Goal: Transaction & Acquisition: Purchase product/service

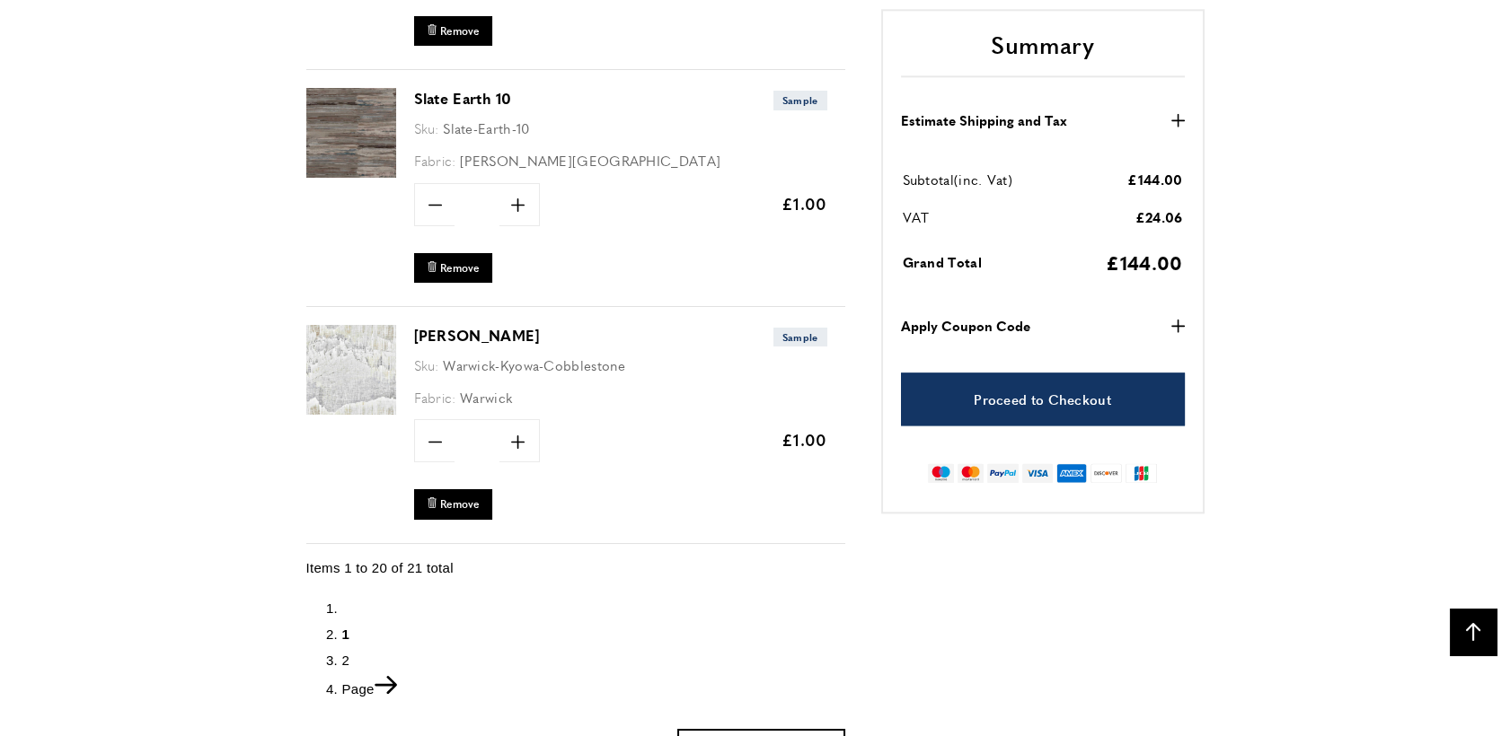
scroll to position [0, 757]
click at [354, 107] on img at bounding box center [351, 133] width 90 height 90
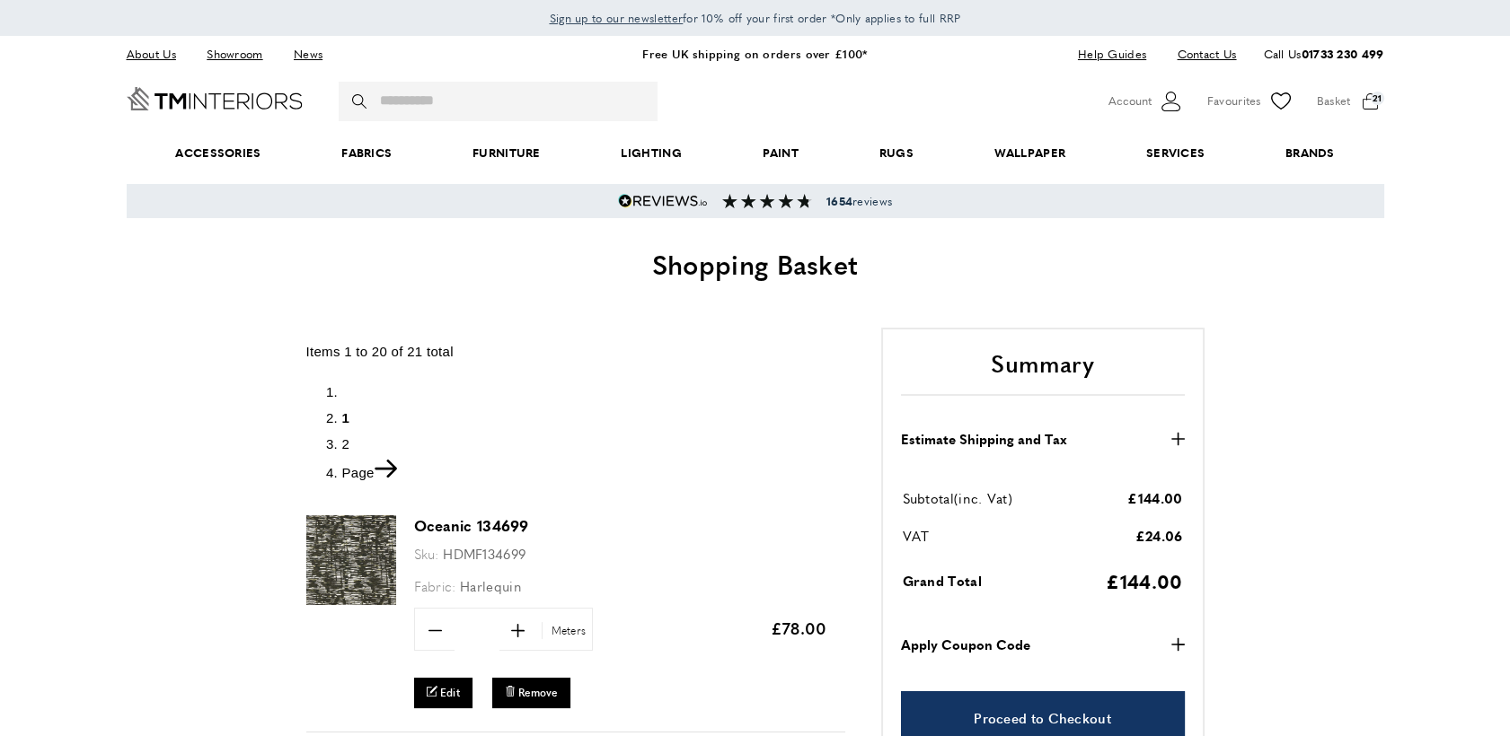
click at [352, 473] on link "Page" at bounding box center [369, 472] width 55 height 15
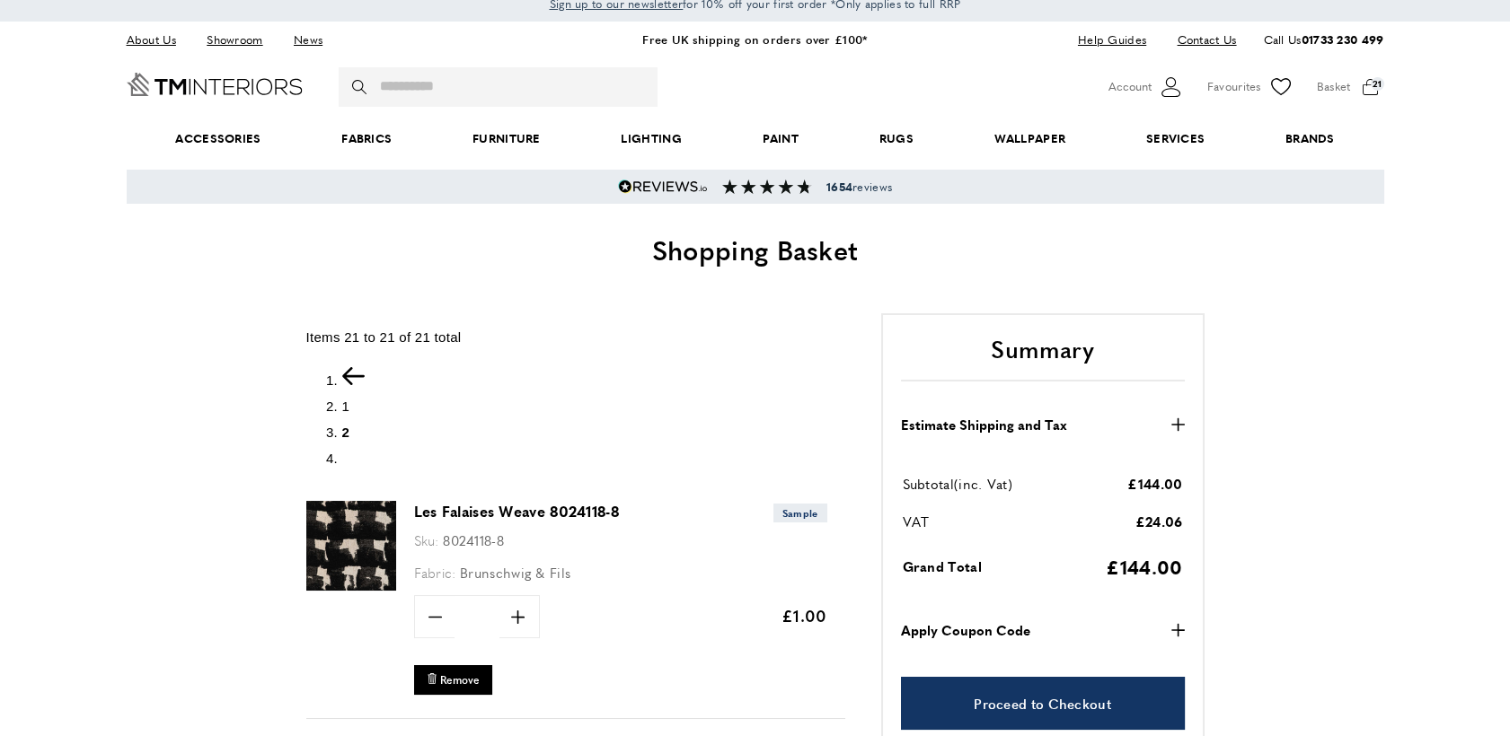
scroll to position [12, 0]
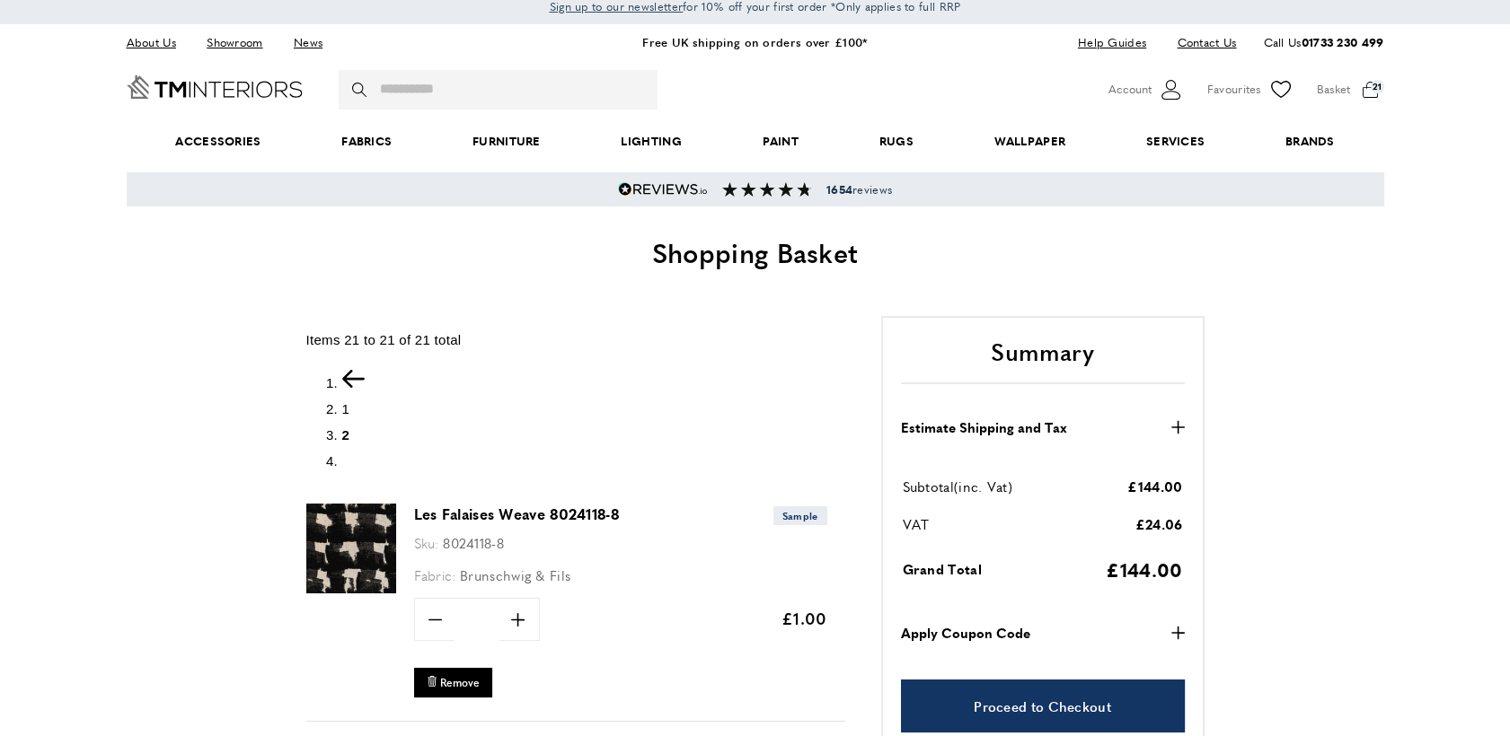
click at [352, 373] on icon "Previous" at bounding box center [353, 379] width 22 height 18
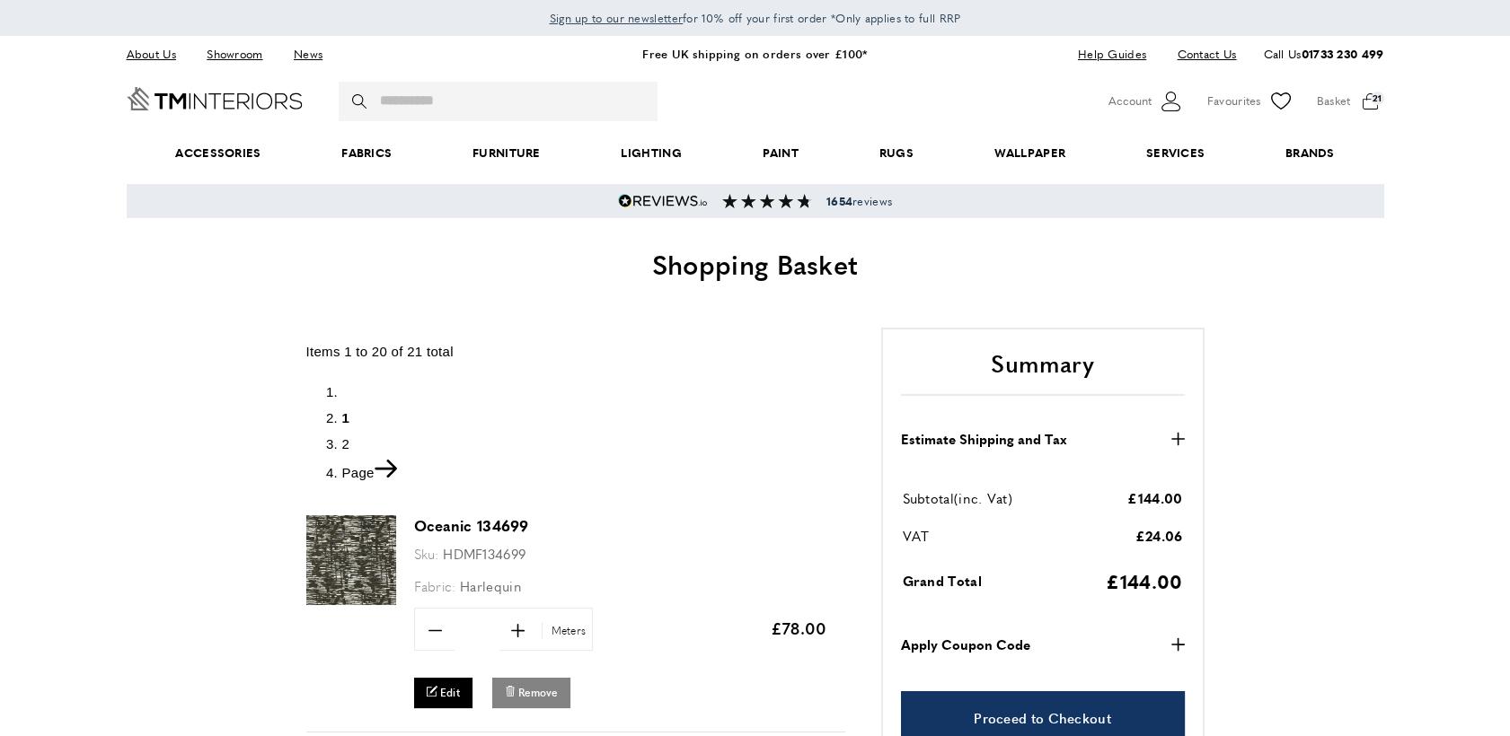
click at [535, 690] on span "Remove" at bounding box center [538, 692] width 40 height 15
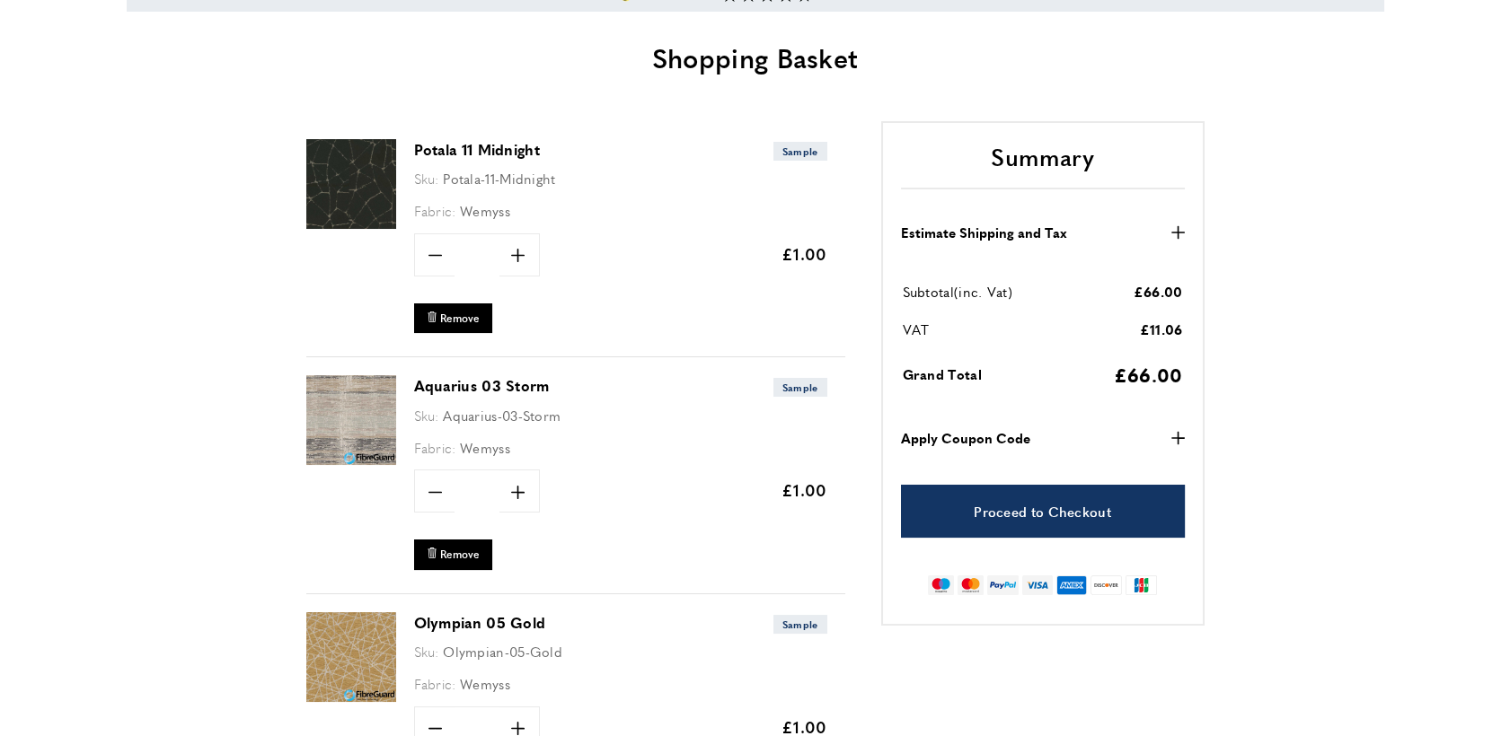
scroll to position [0, 251]
click at [346, 425] on img at bounding box center [351, 420] width 90 height 90
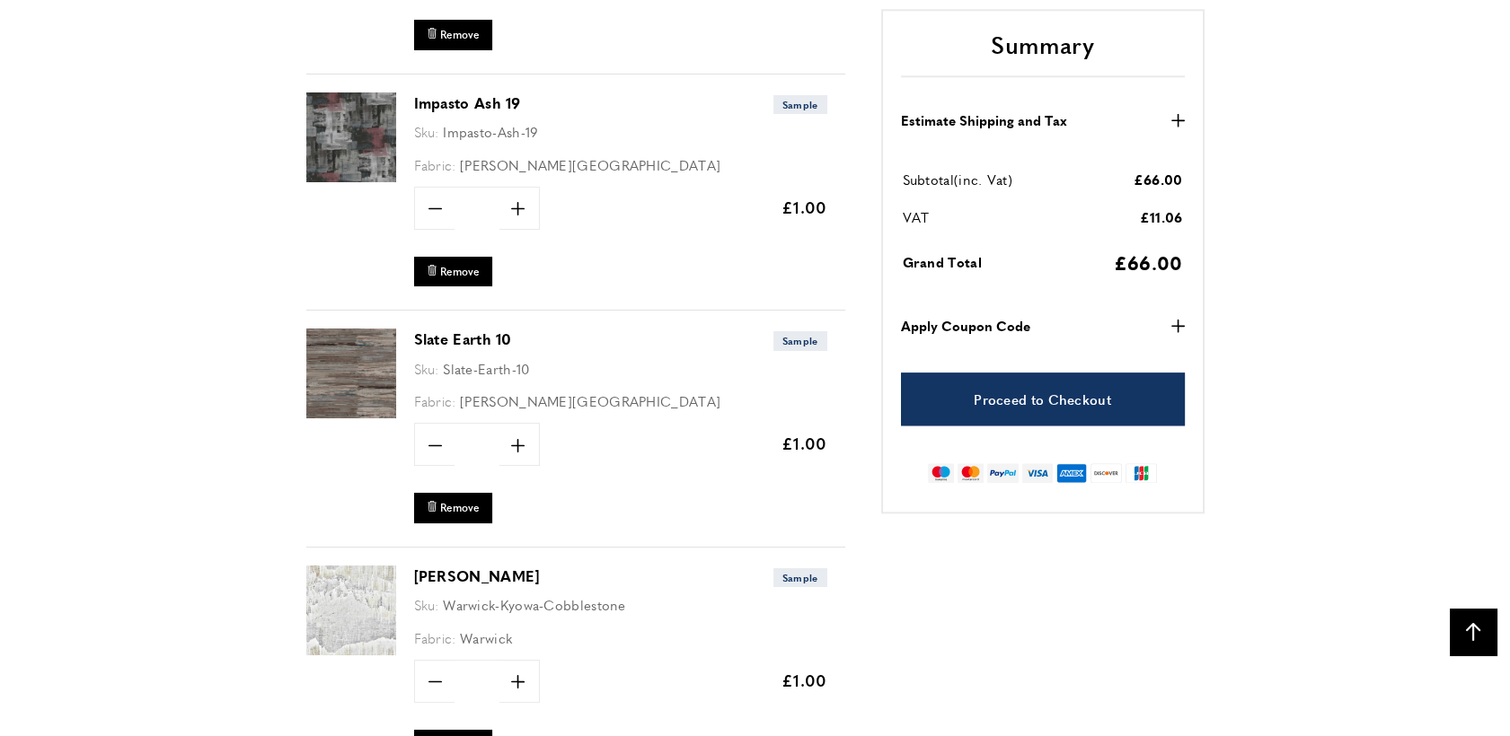
scroll to position [0, 505]
click at [341, 355] on img at bounding box center [351, 374] width 90 height 90
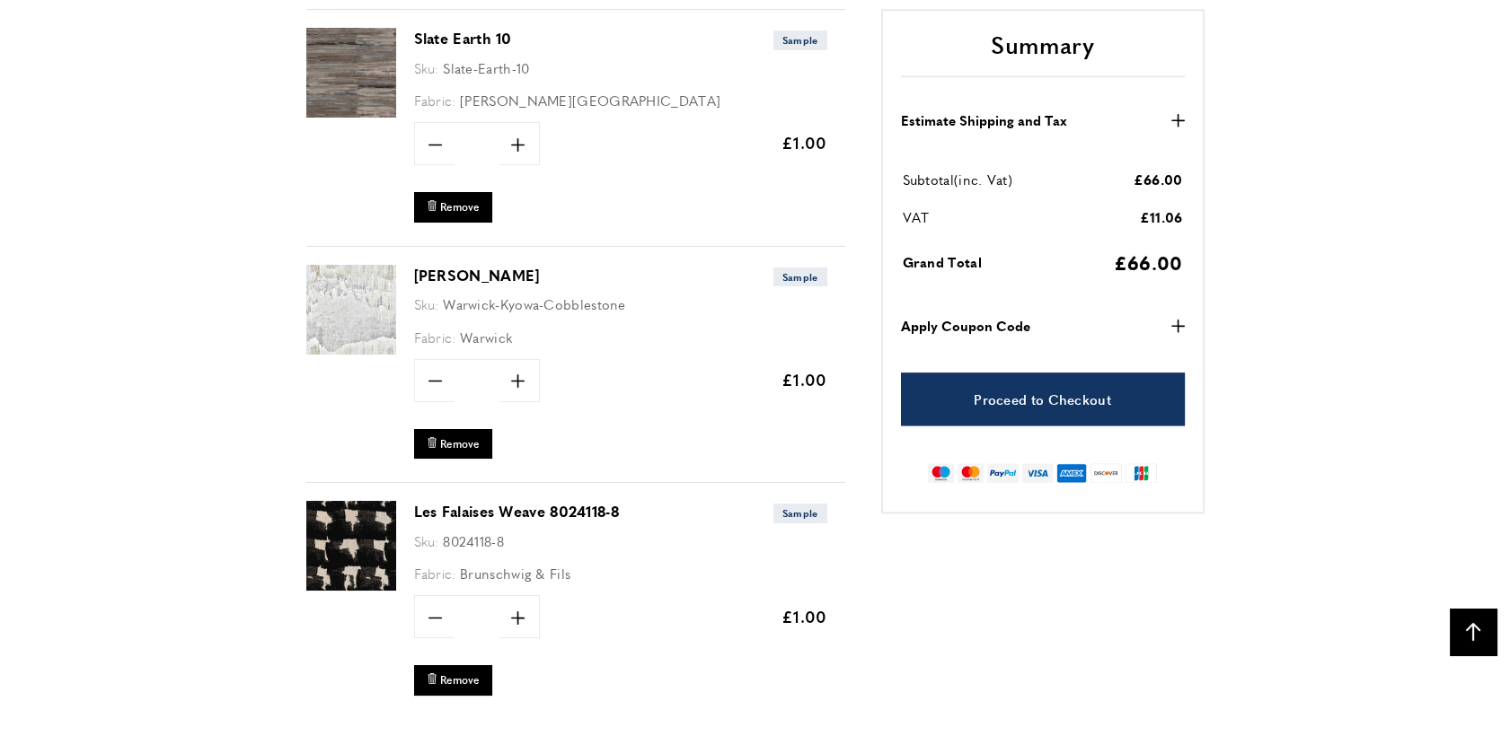
scroll to position [4382, 0]
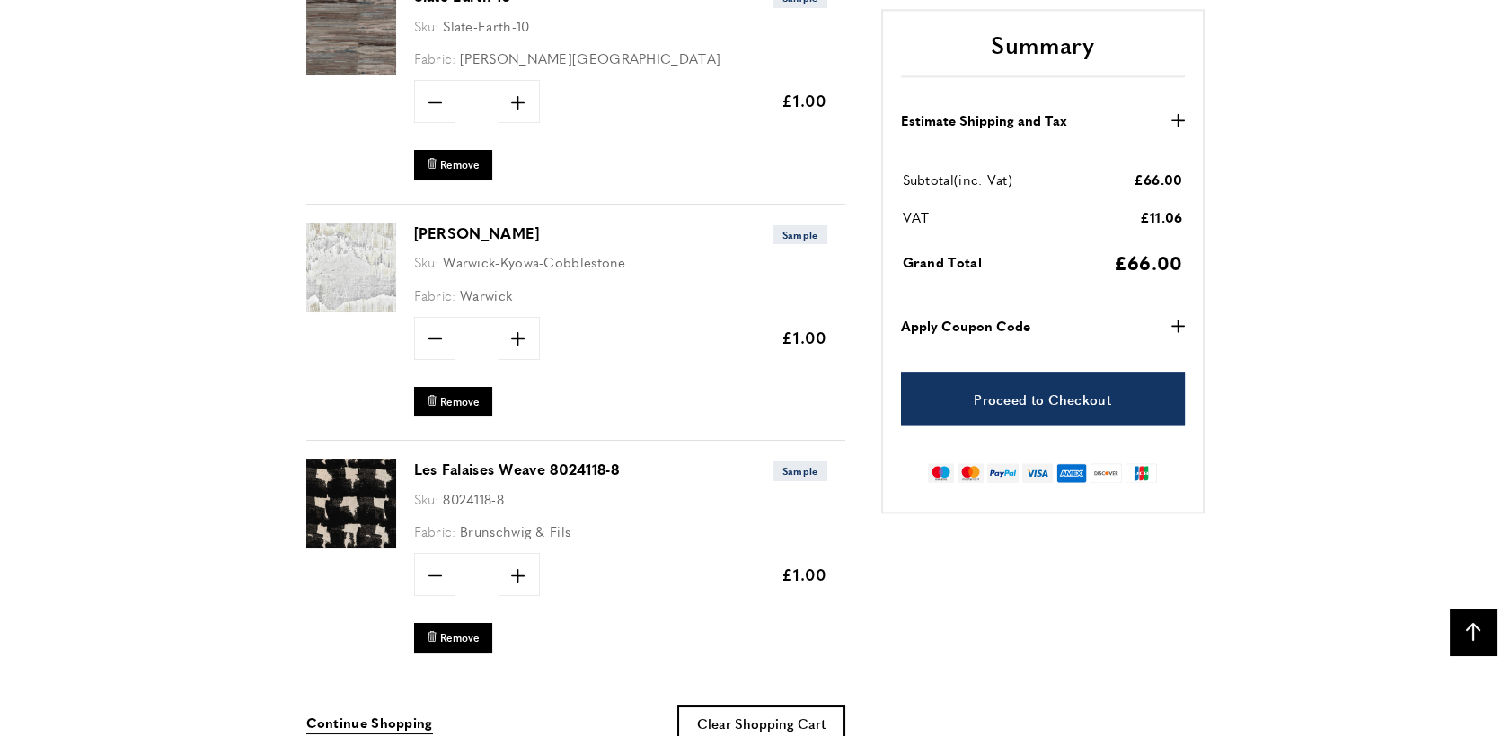
click at [347, 266] on img at bounding box center [351, 268] width 90 height 90
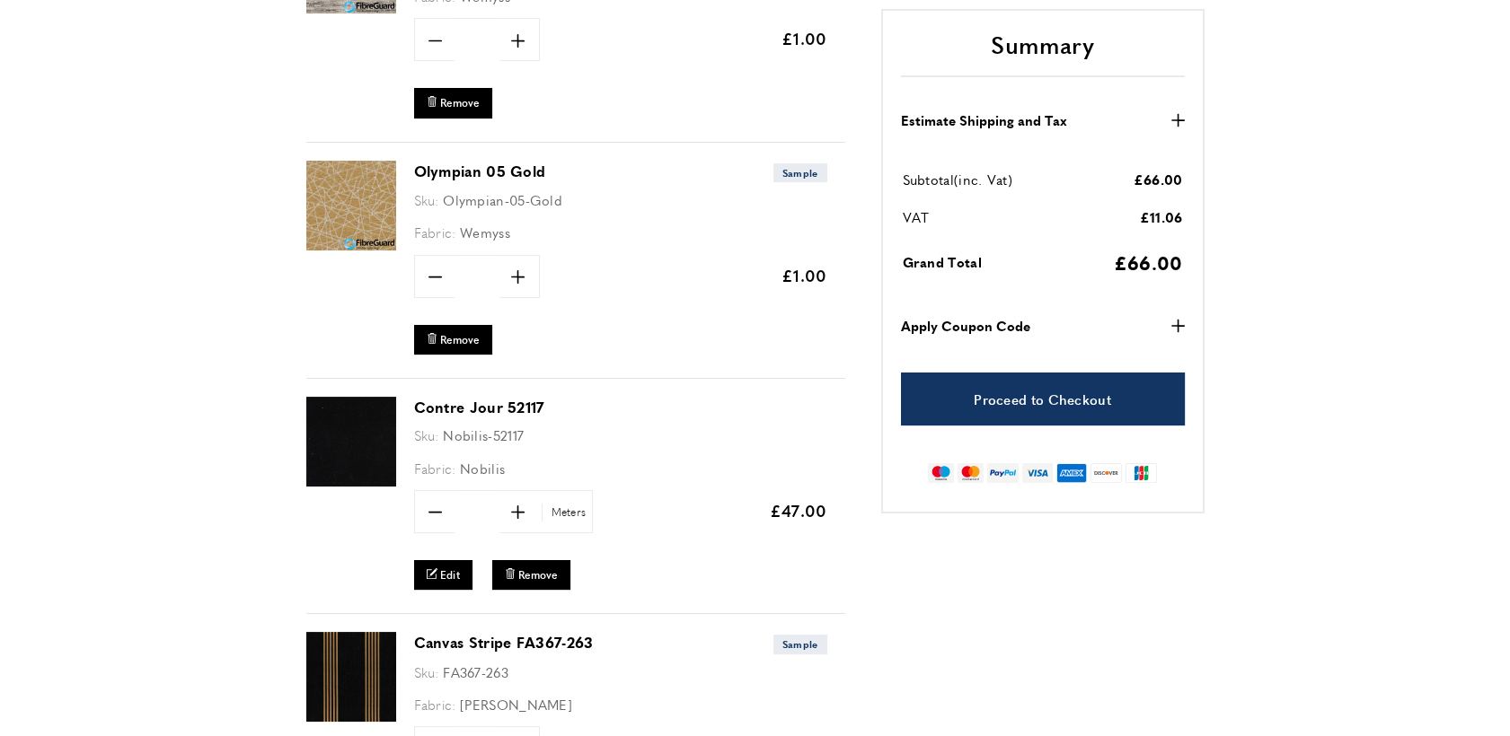
scroll to position [661, 0]
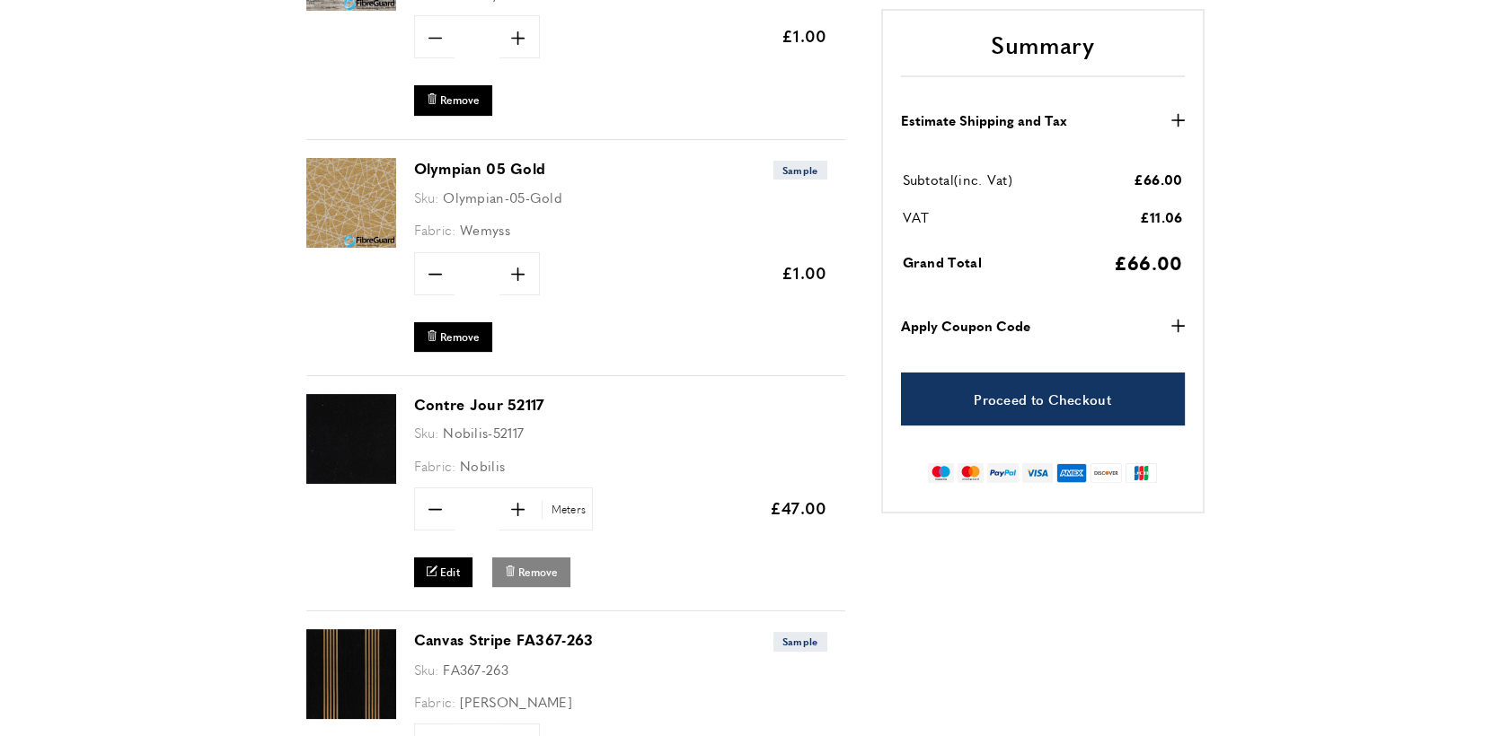
click at [538, 567] on span "Remove" at bounding box center [538, 572] width 40 height 15
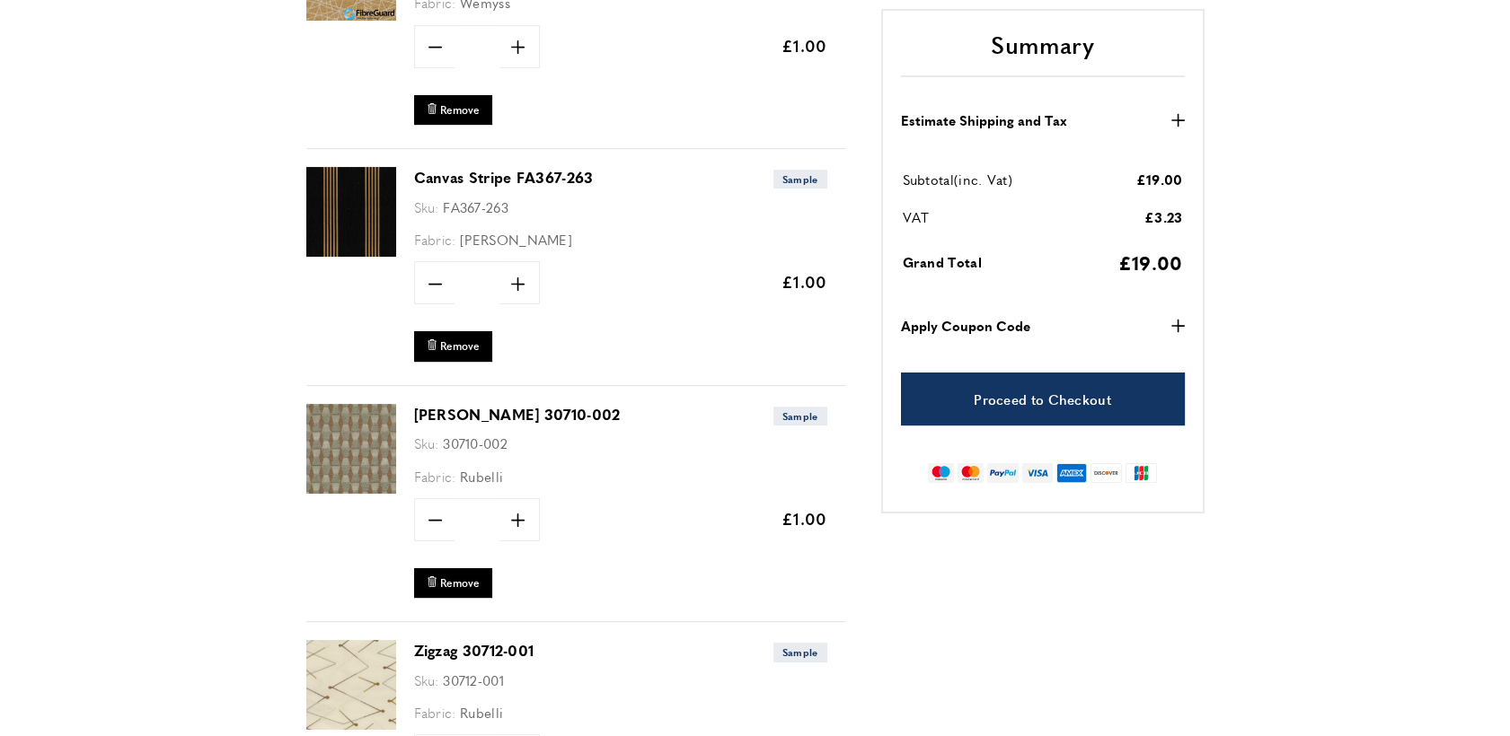
scroll to position [894, 0]
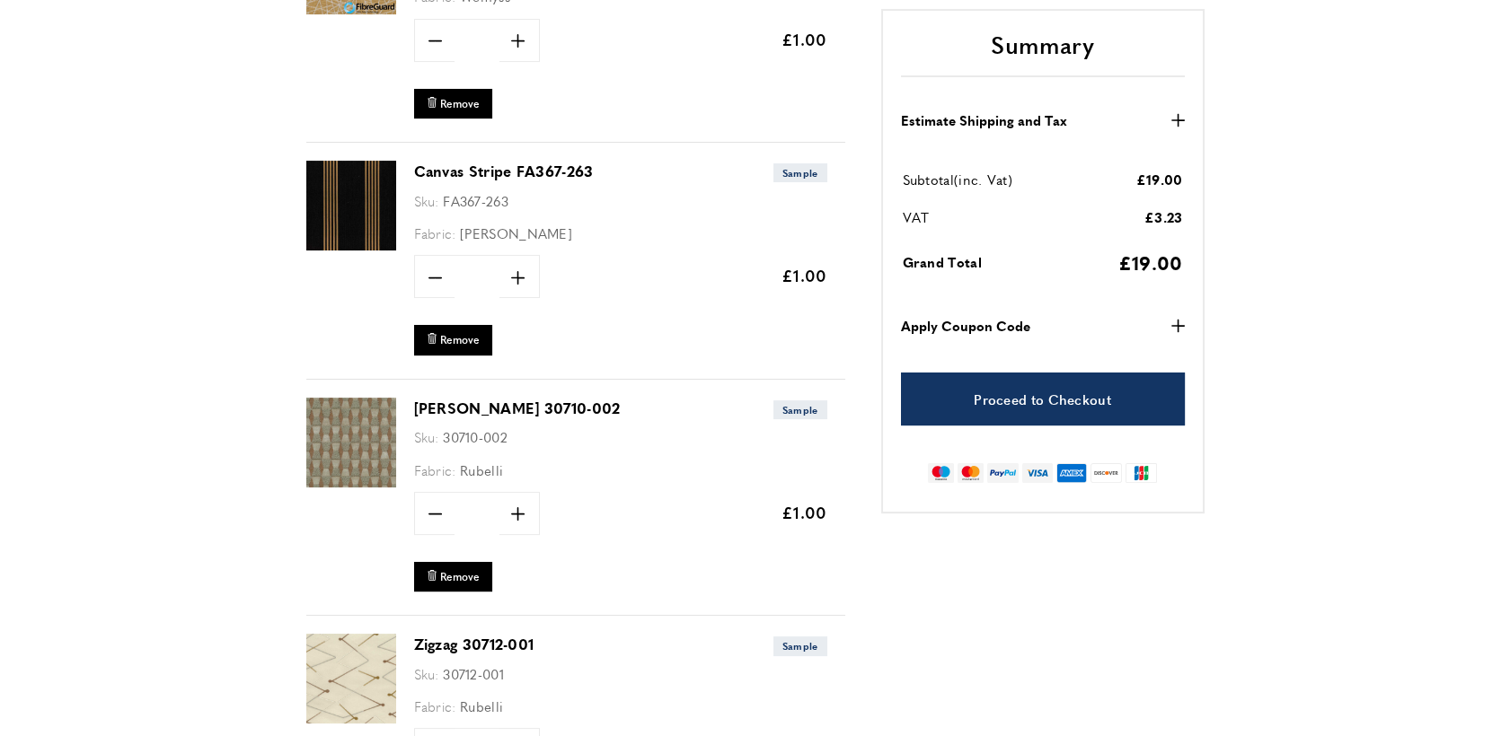
click at [345, 200] on img at bounding box center [351, 206] width 90 height 90
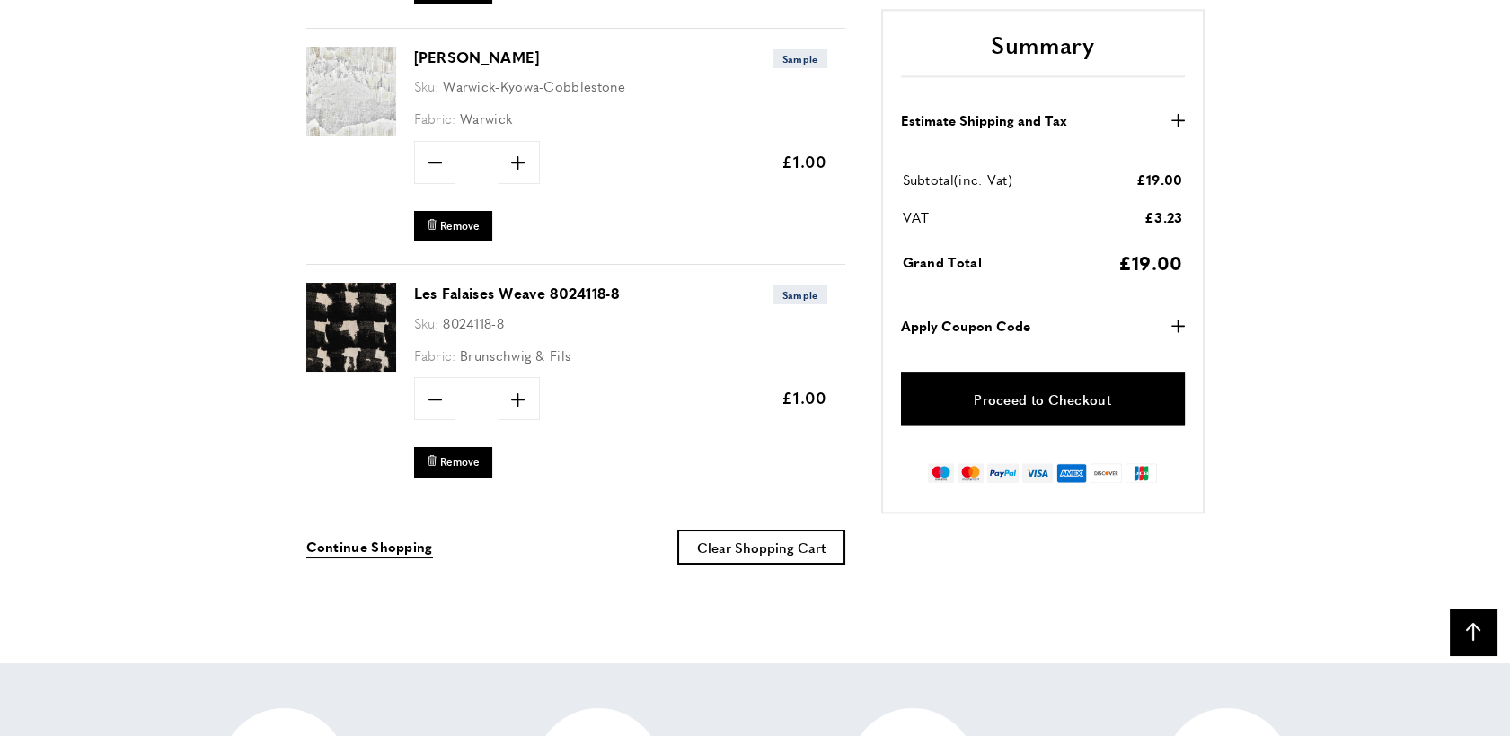
scroll to position [0, 757]
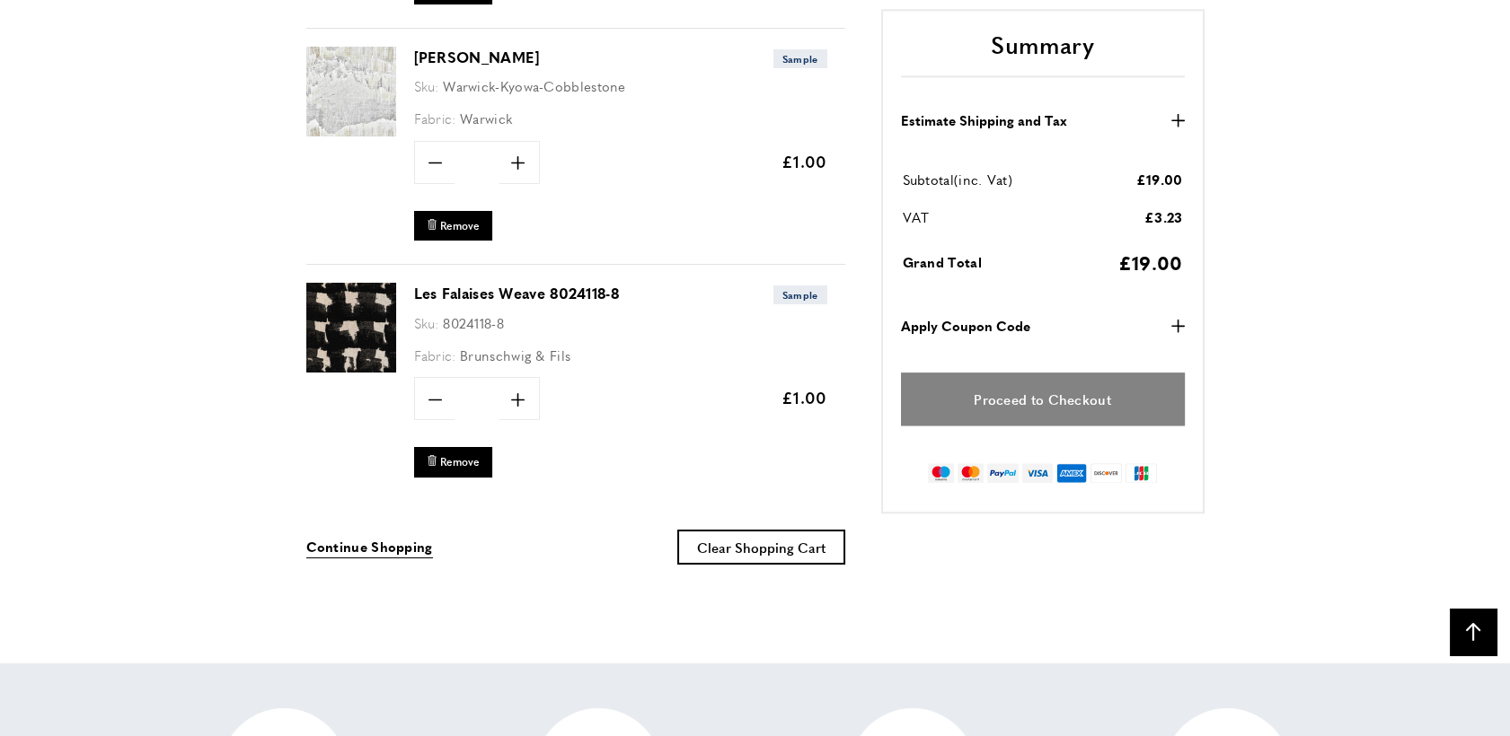
click at [1065, 402] on link "Proceed to Checkout" at bounding box center [1043, 400] width 284 height 53
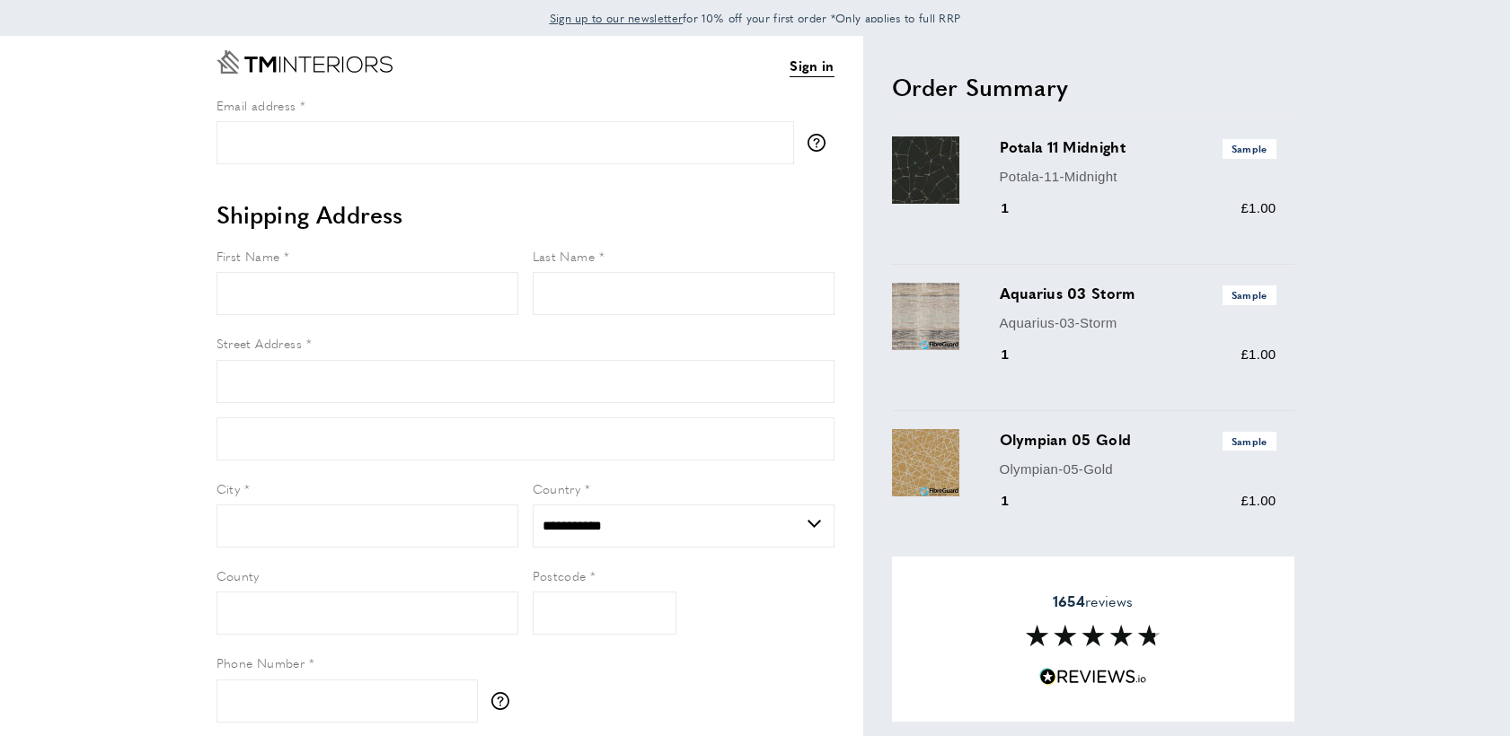
select select "**"
click at [496, 133] on input "Email address" at bounding box center [504, 142] width 577 height 43
type input "**********"
click at [410, 294] on input "First Name" at bounding box center [367, 293] width 302 height 43
type input "*********"
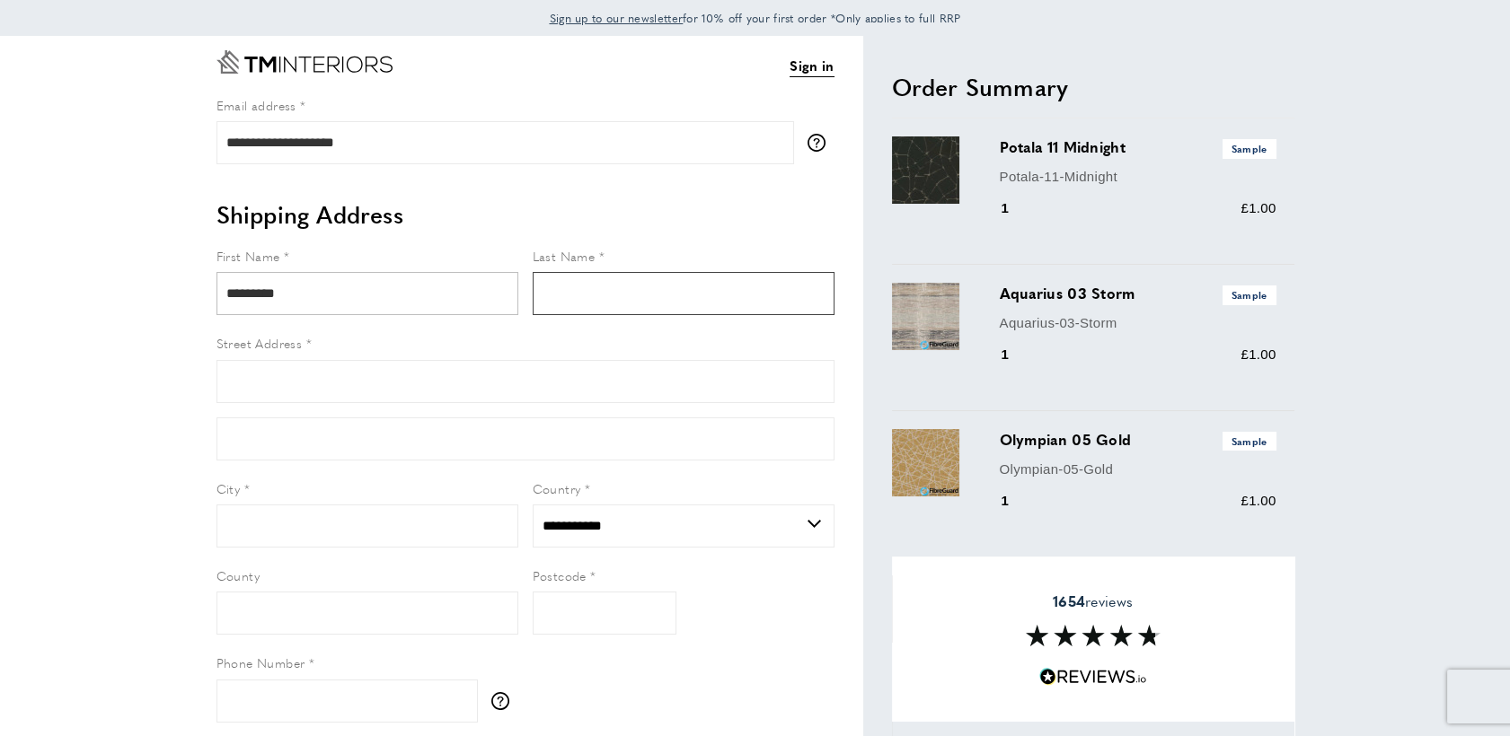
type input "*****"
type input "**********"
type input "*******"
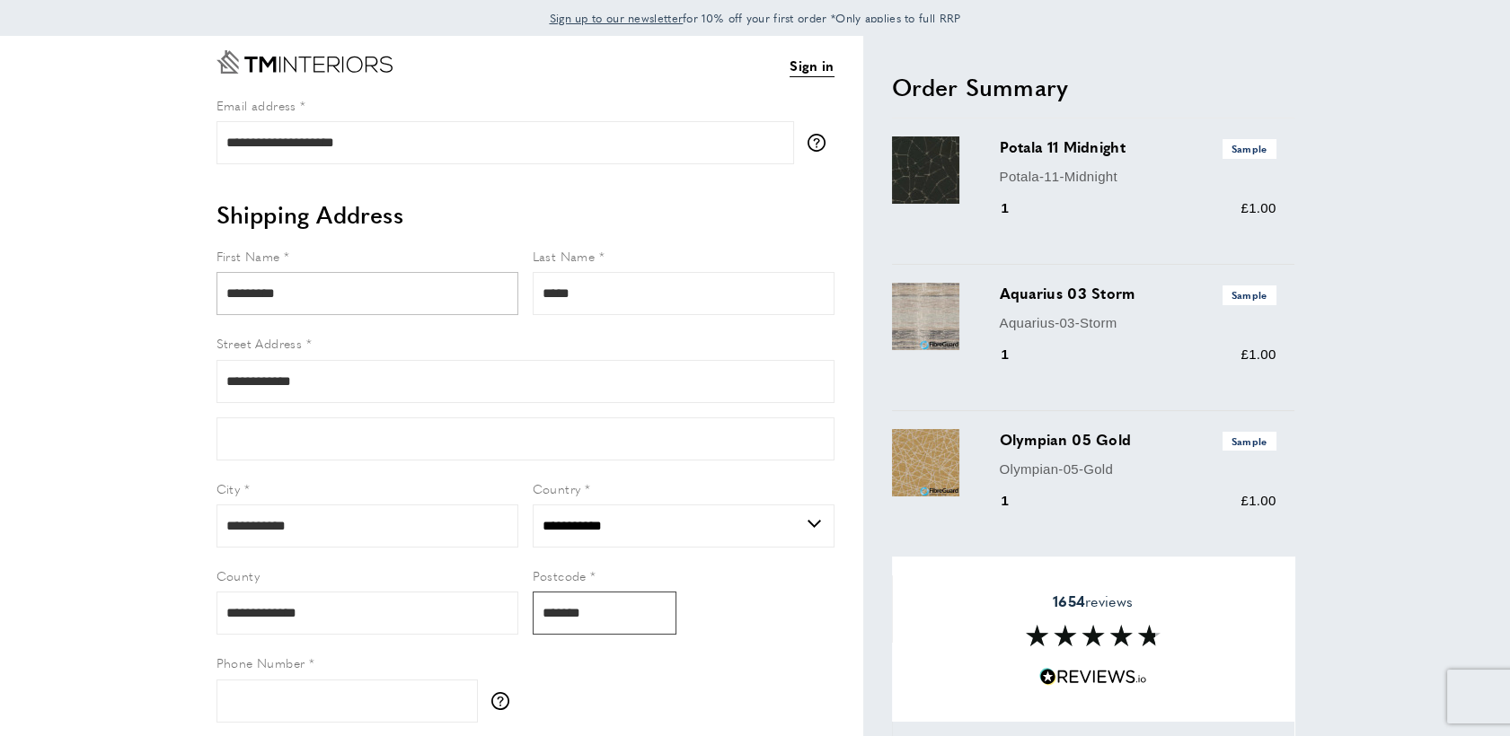
type input "**********"
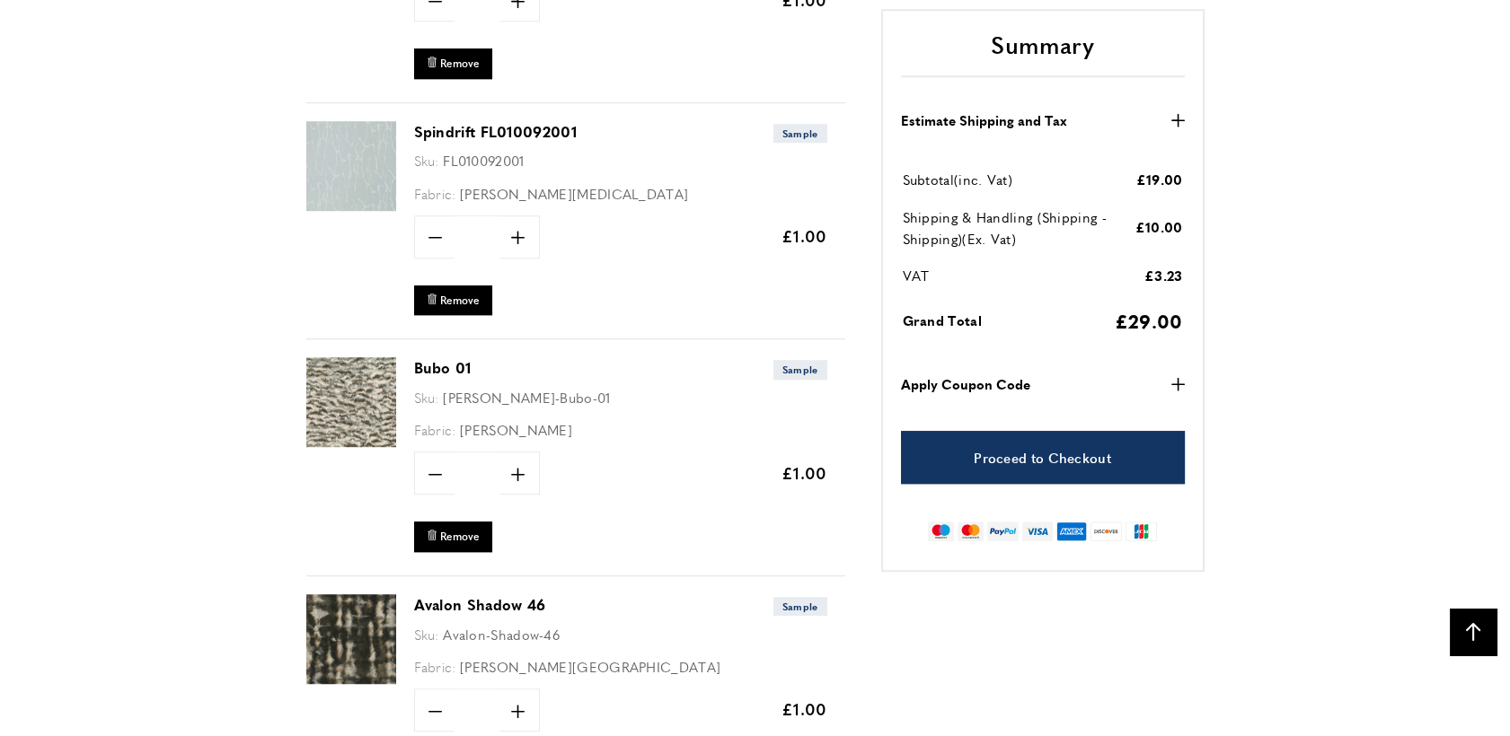
scroll to position [2598, 0]
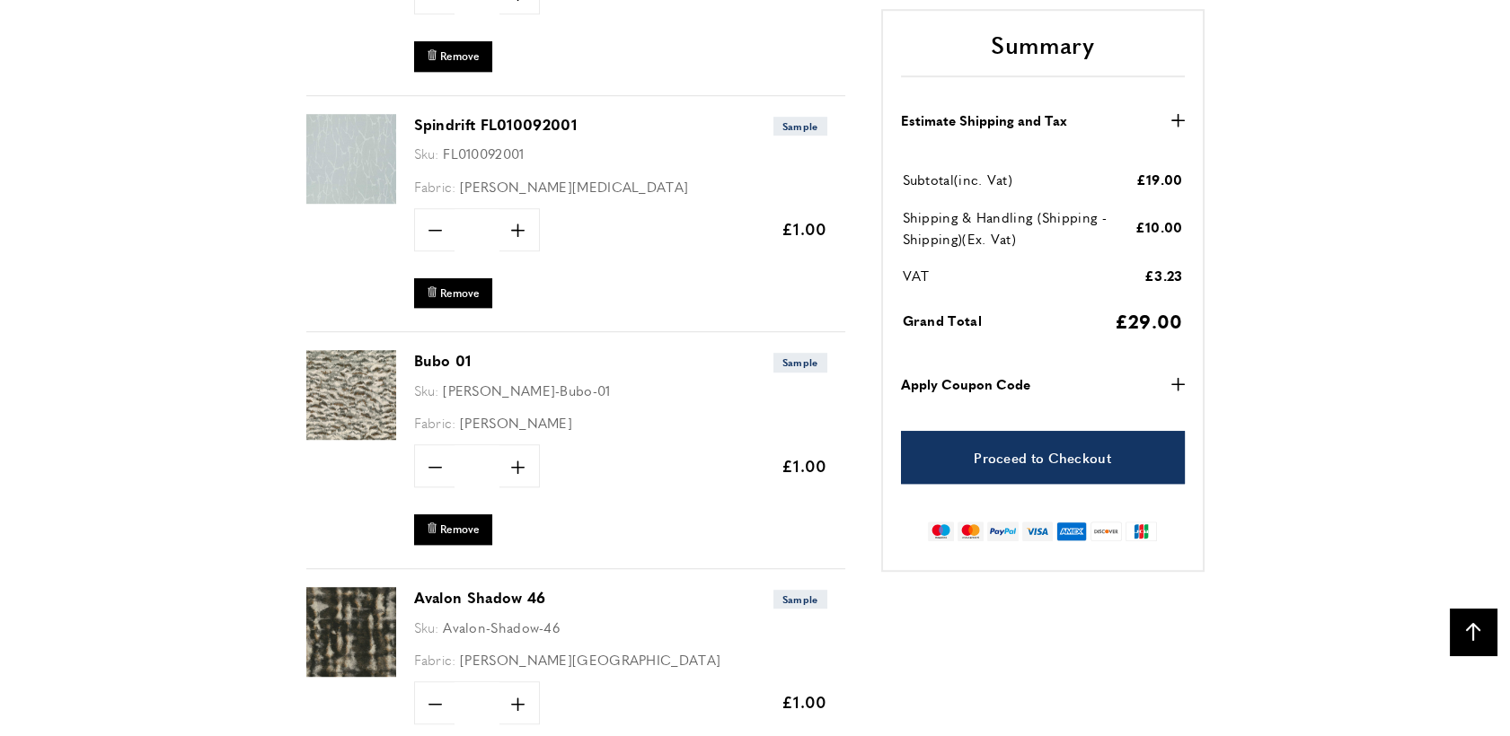
click at [344, 377] on img at bounding box center [351, 395] width 90 height 90
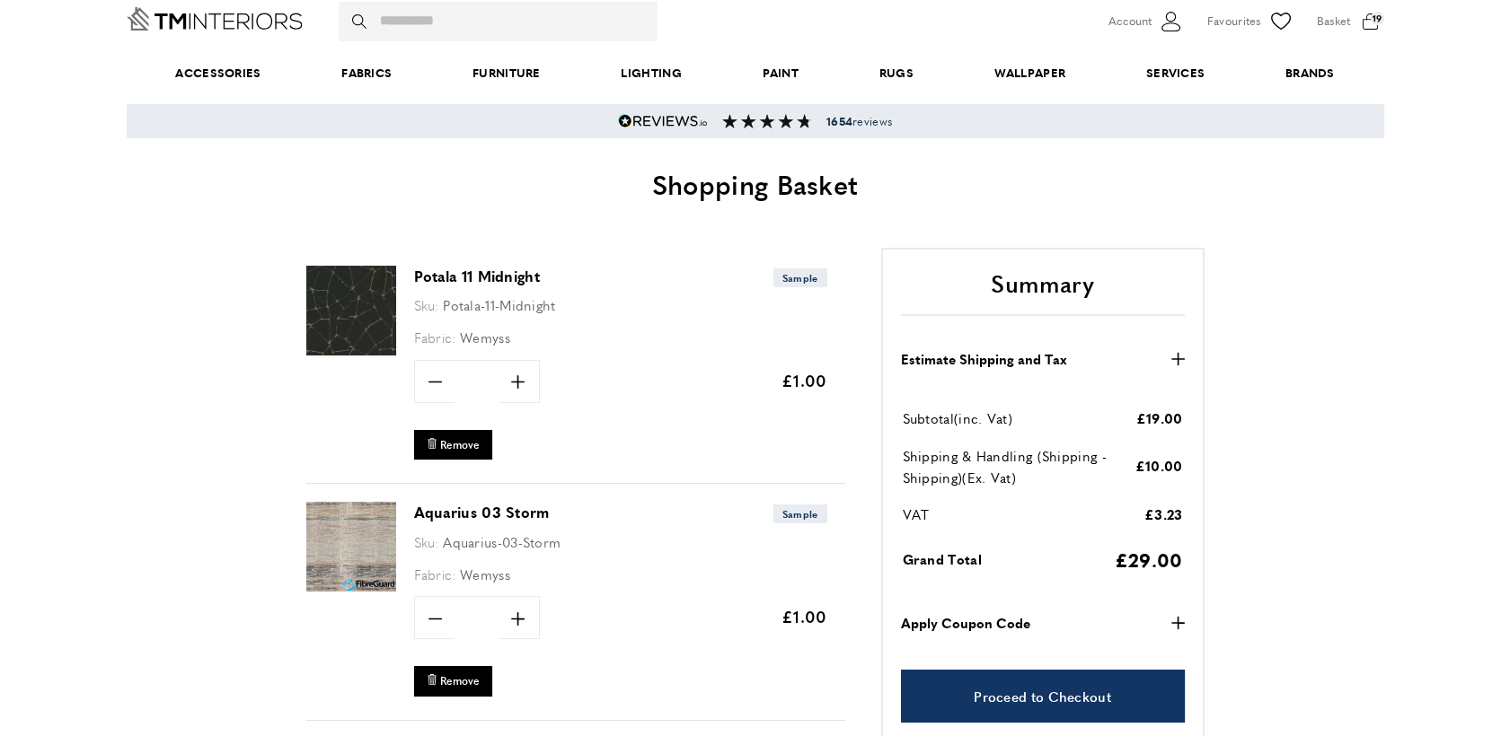
scroll to position [80, 0]
click at [459, 442] on span "Remove" at bounding box center [460, 444] width 40 height 15
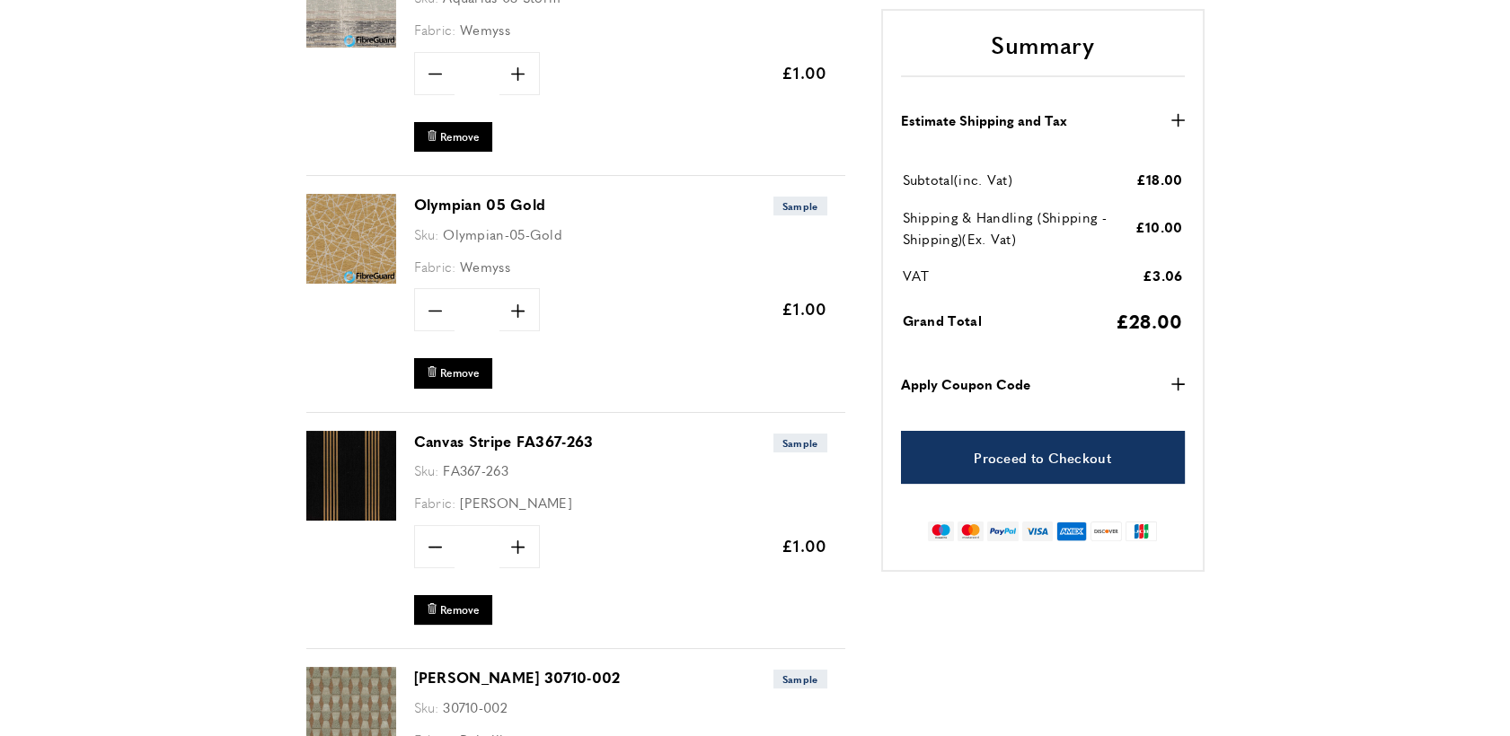
scroll to position [390, 0]
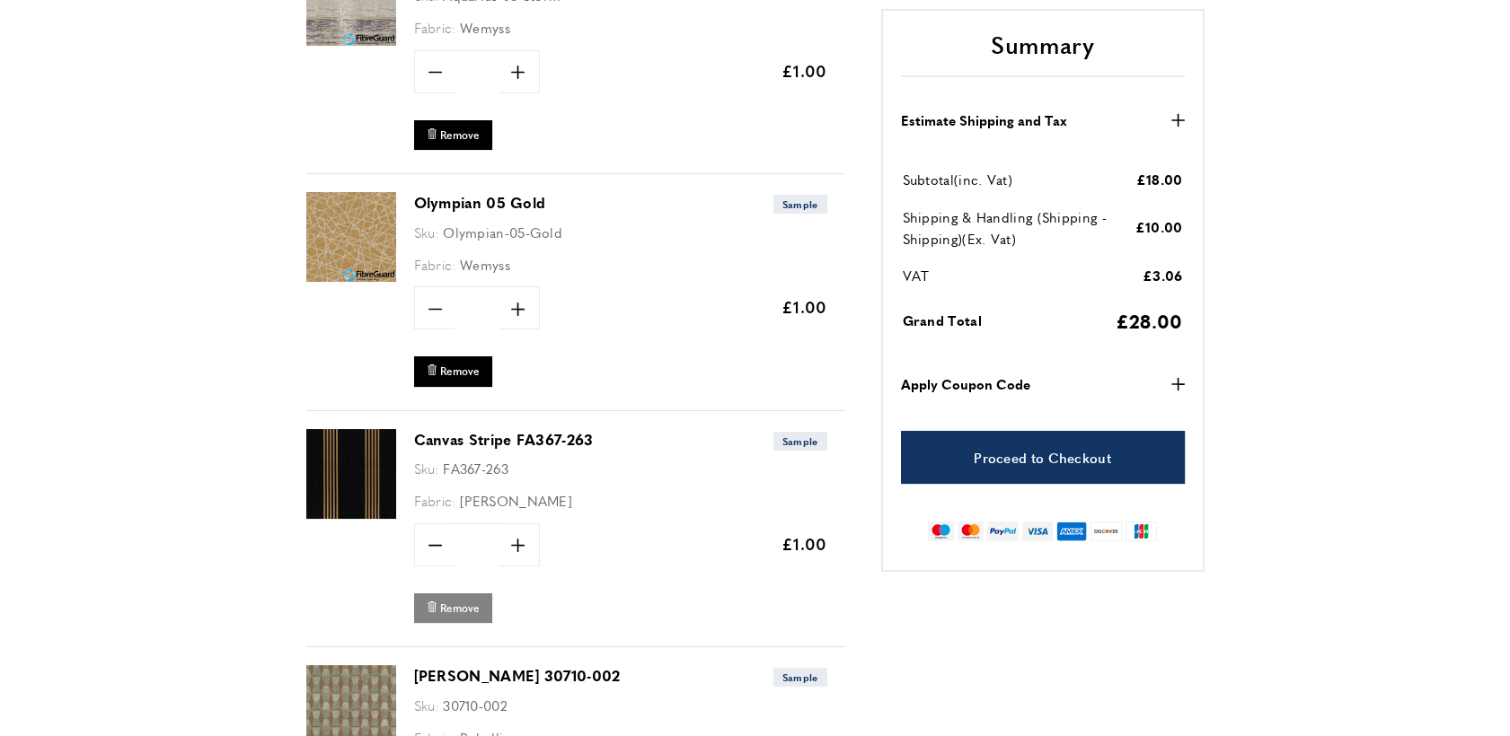
click at [446, 601] on span "Remove" at bounding box center [460, 608] width 40 height 15
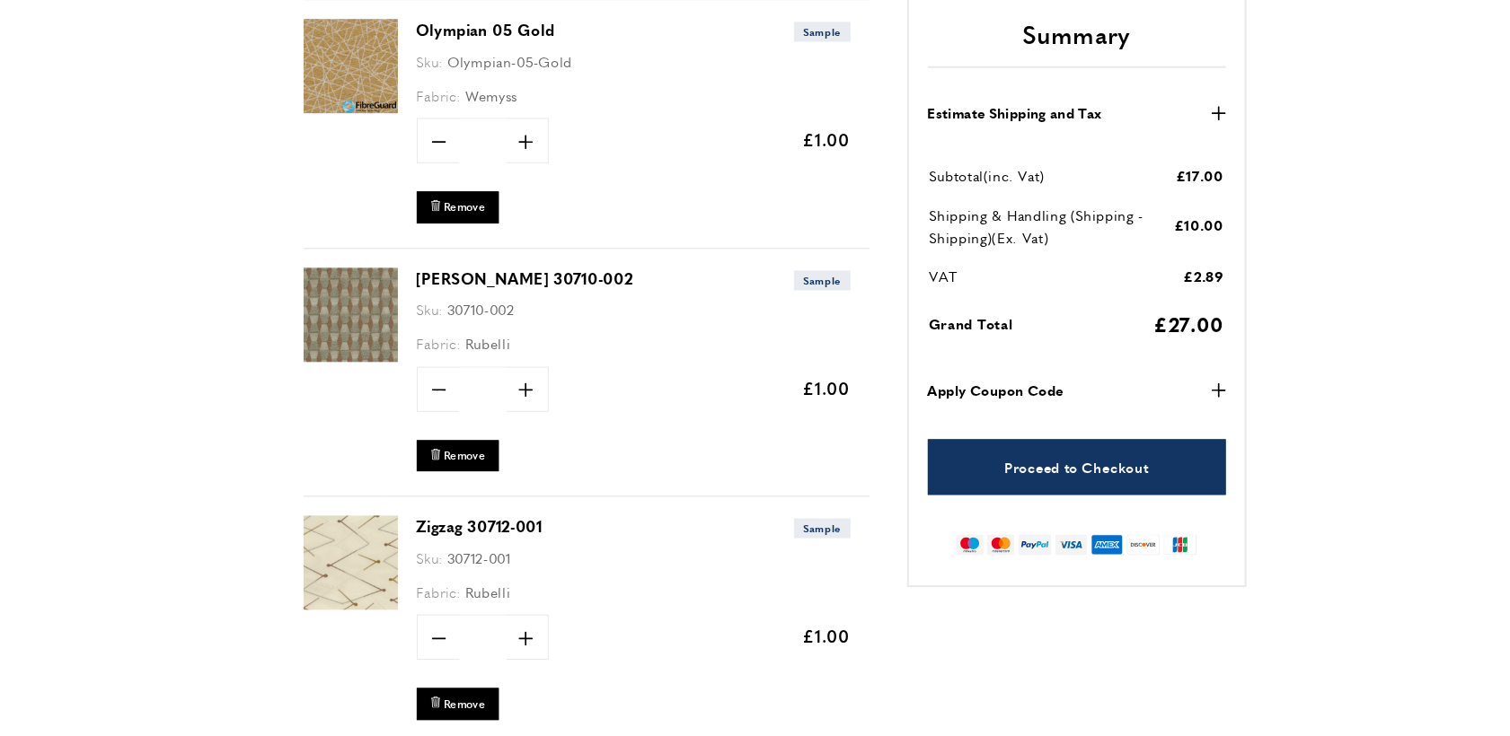
scroll to position [551, 0]
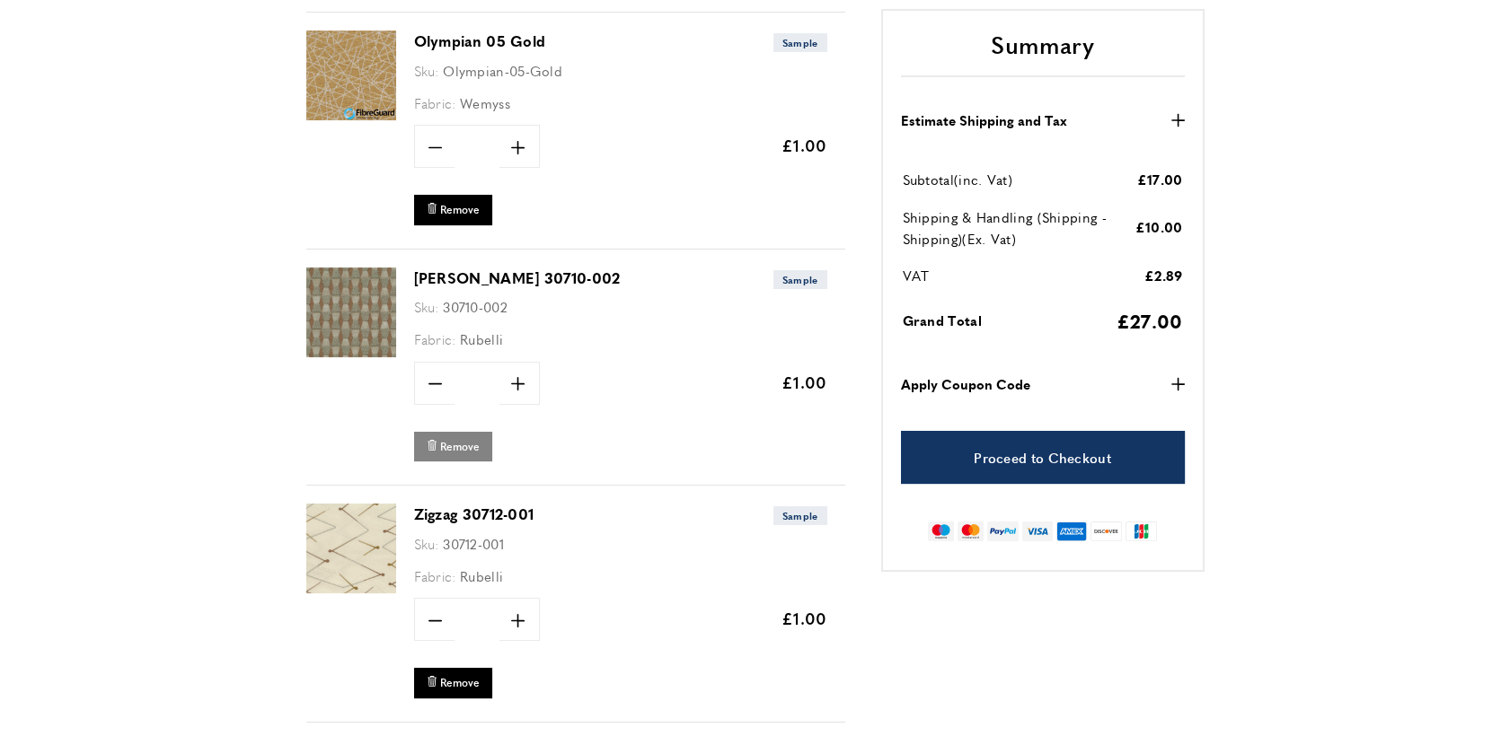
click at [462, 444] on span "Remove" at bounding box center [460, 446] width 40 height 15
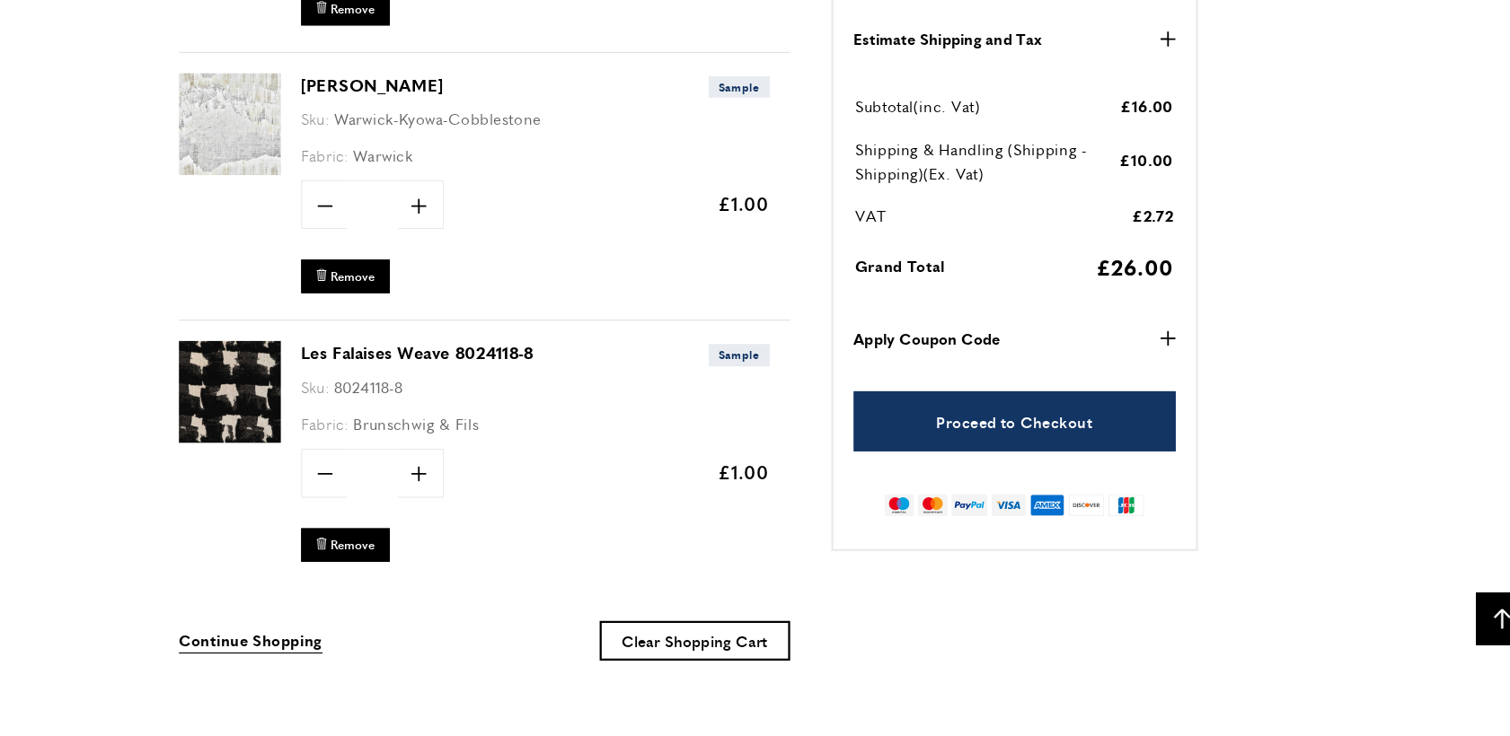
scroll to position [3509, 0]
click at [552, 449] on span "Brunschwig & Fils" at bounding box center [515, 458] width 110 height 19
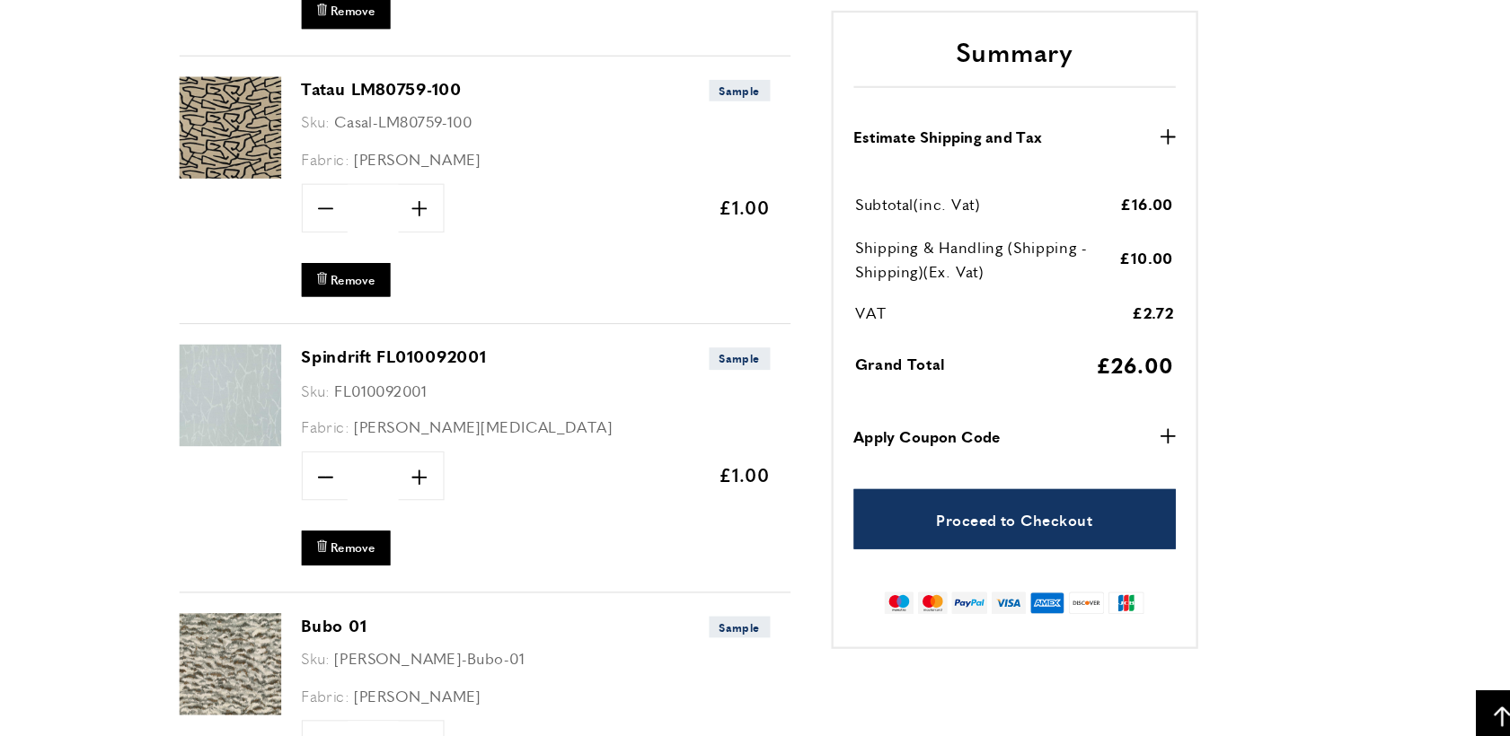
scroll to position [1685, 0]
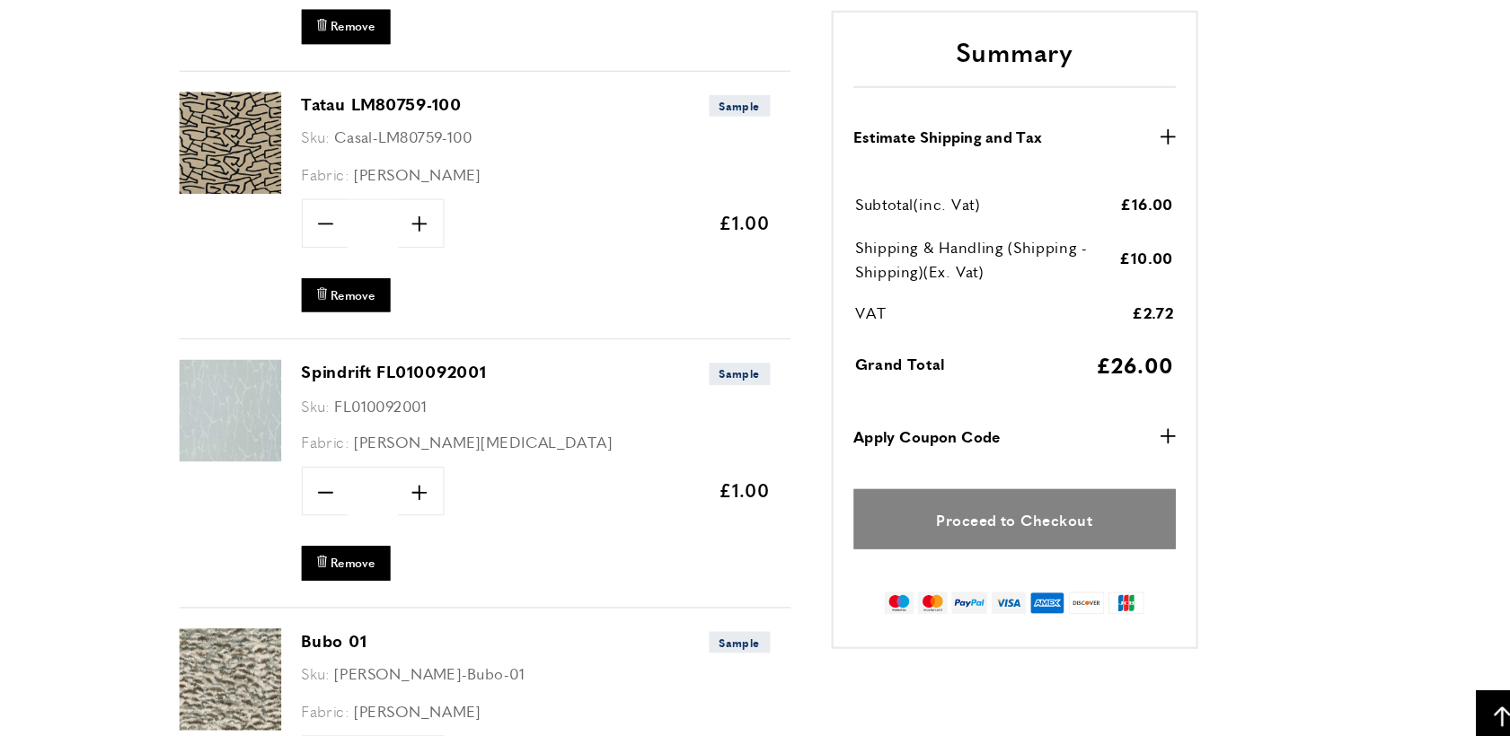
click at [1054, 448] on link "Proceed to Checkout" at bounding box center [1043, 458] width 284 height 53
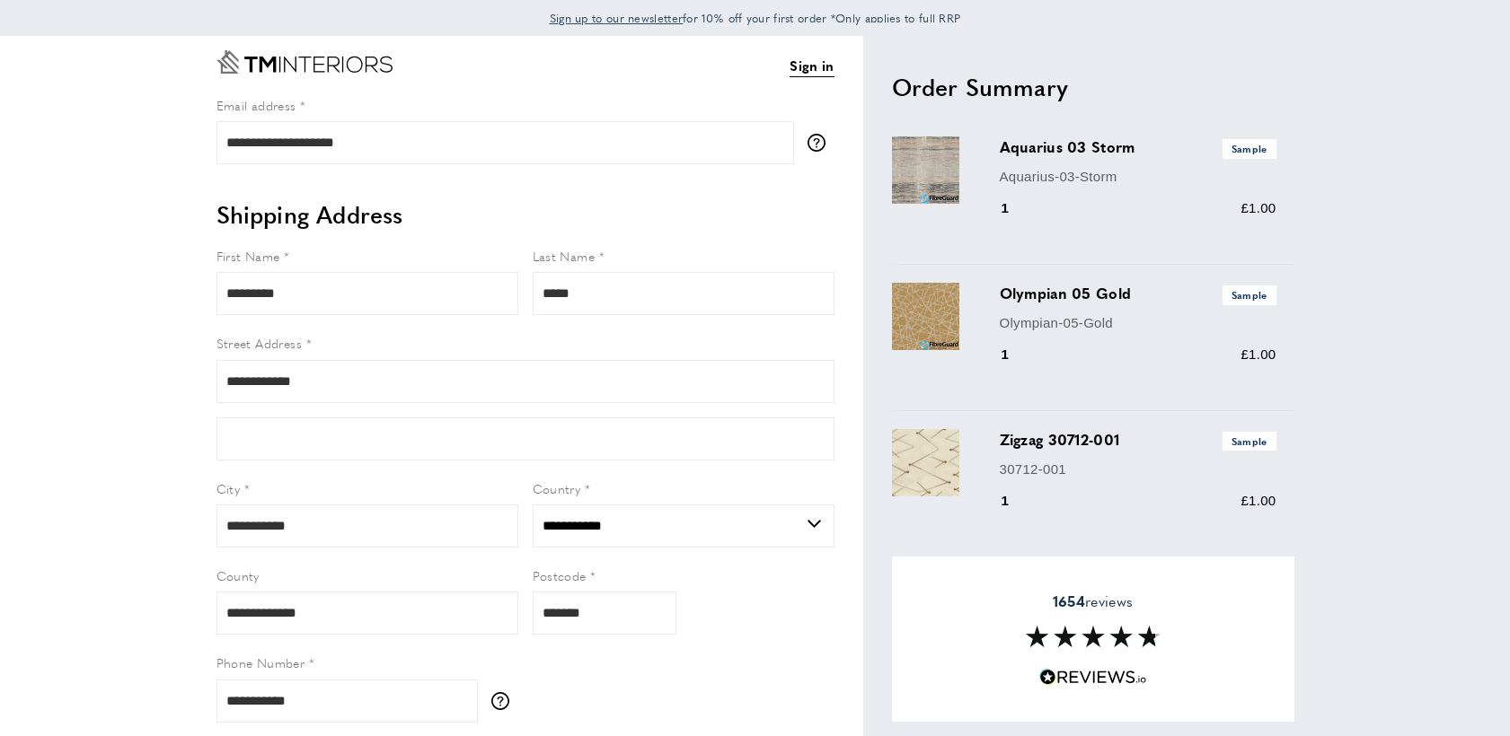
select select "**"
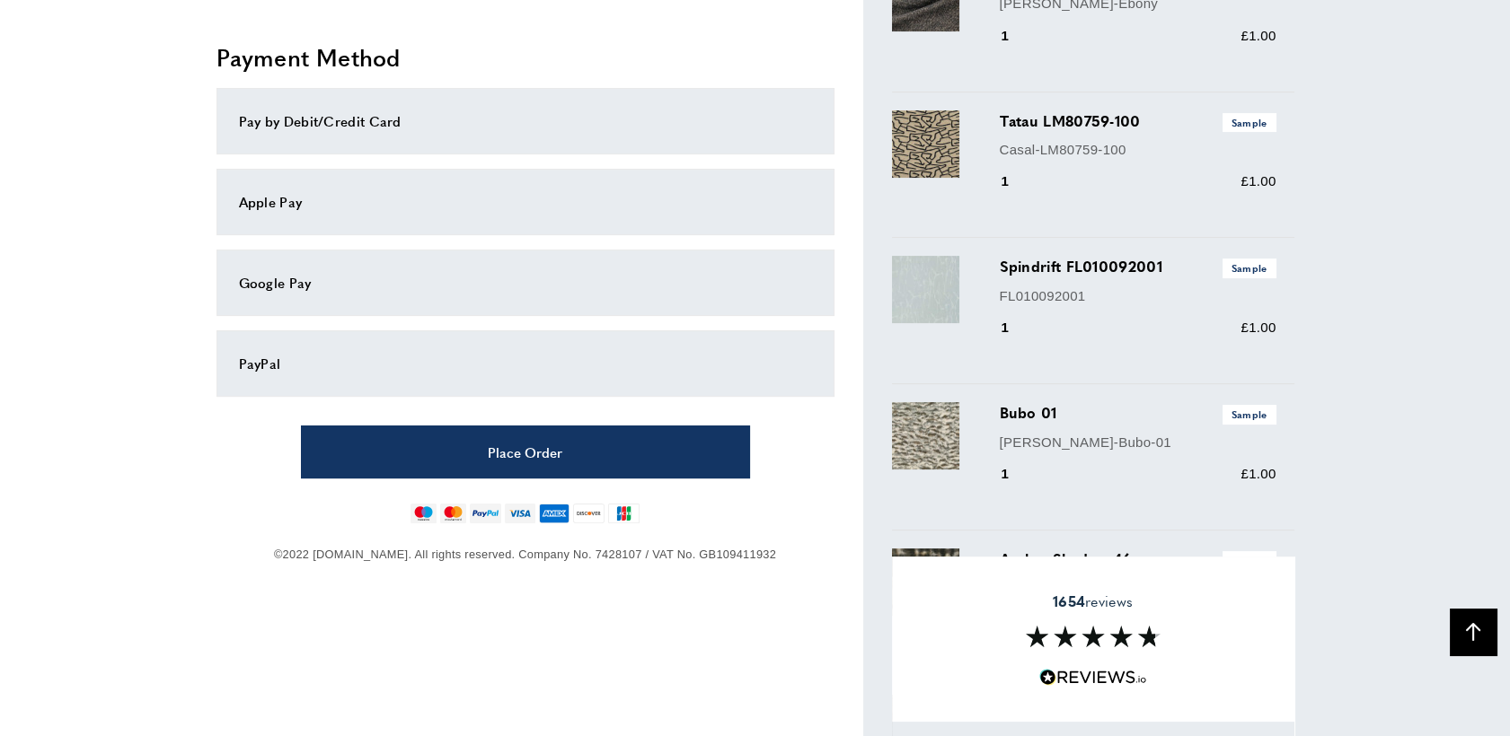
scroll to position [903, 0]
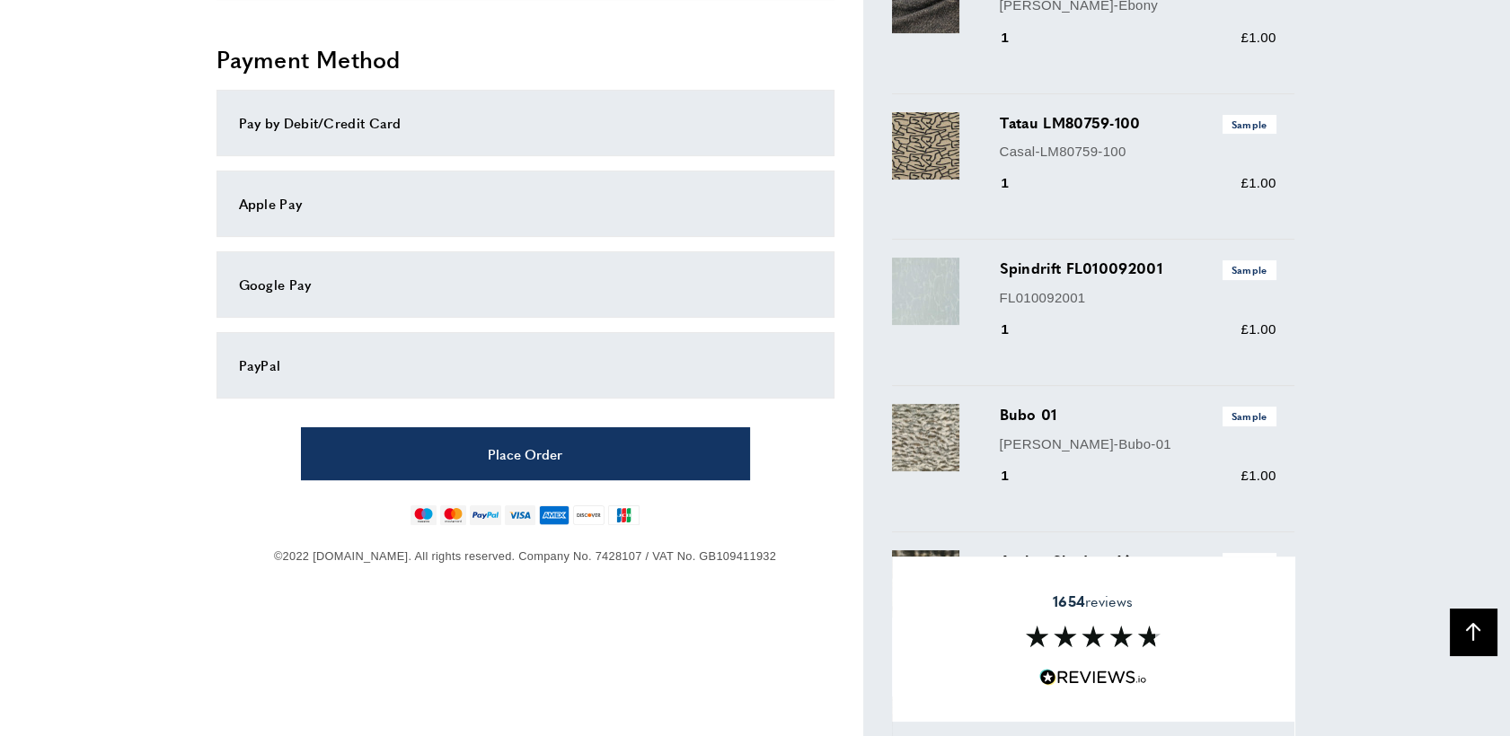
click at [354, 128] on div "Pay by Debit/Credit Card" at bounding box center [525, 123] width 573 height 22
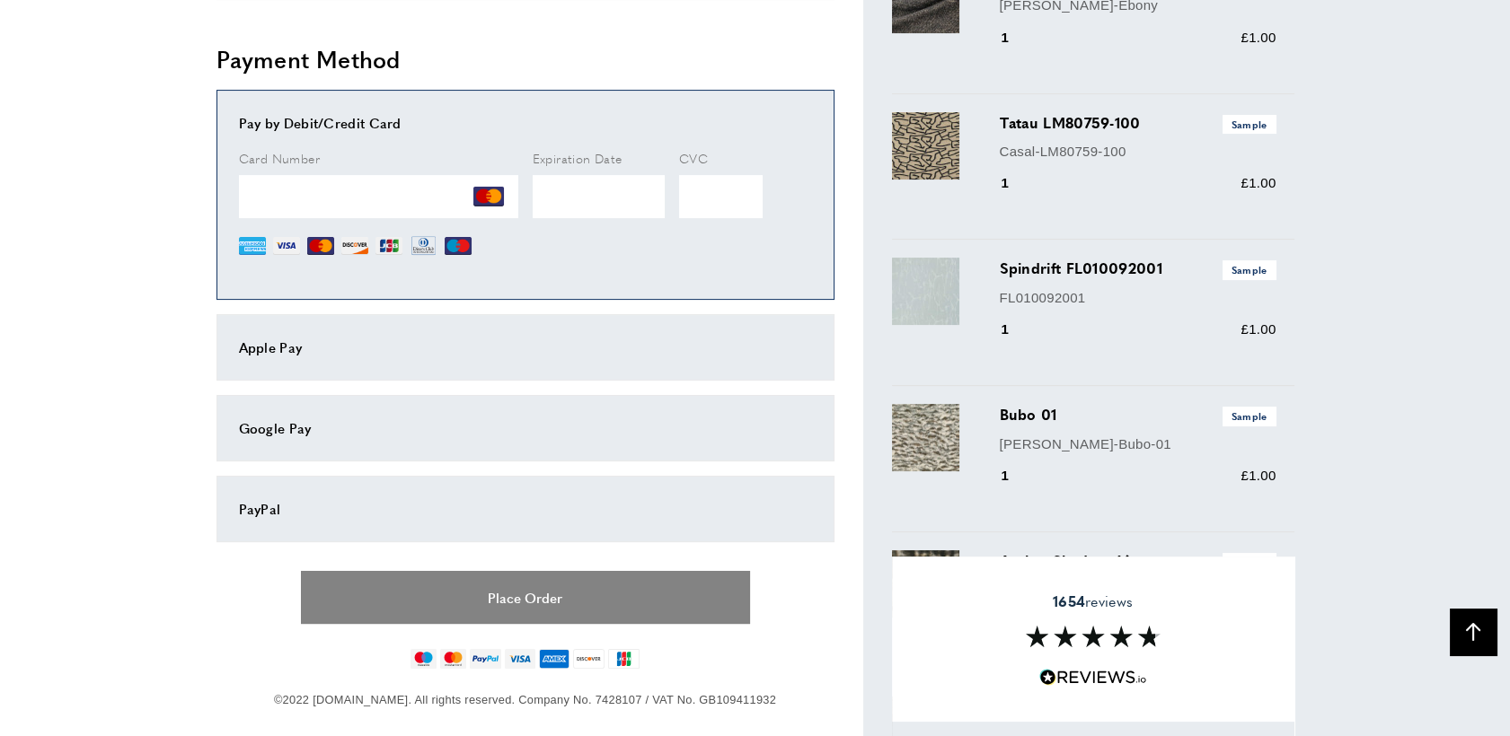
click at [532, 596] on button "Place Order" at bounding box center [525, 597] width 449 height 53
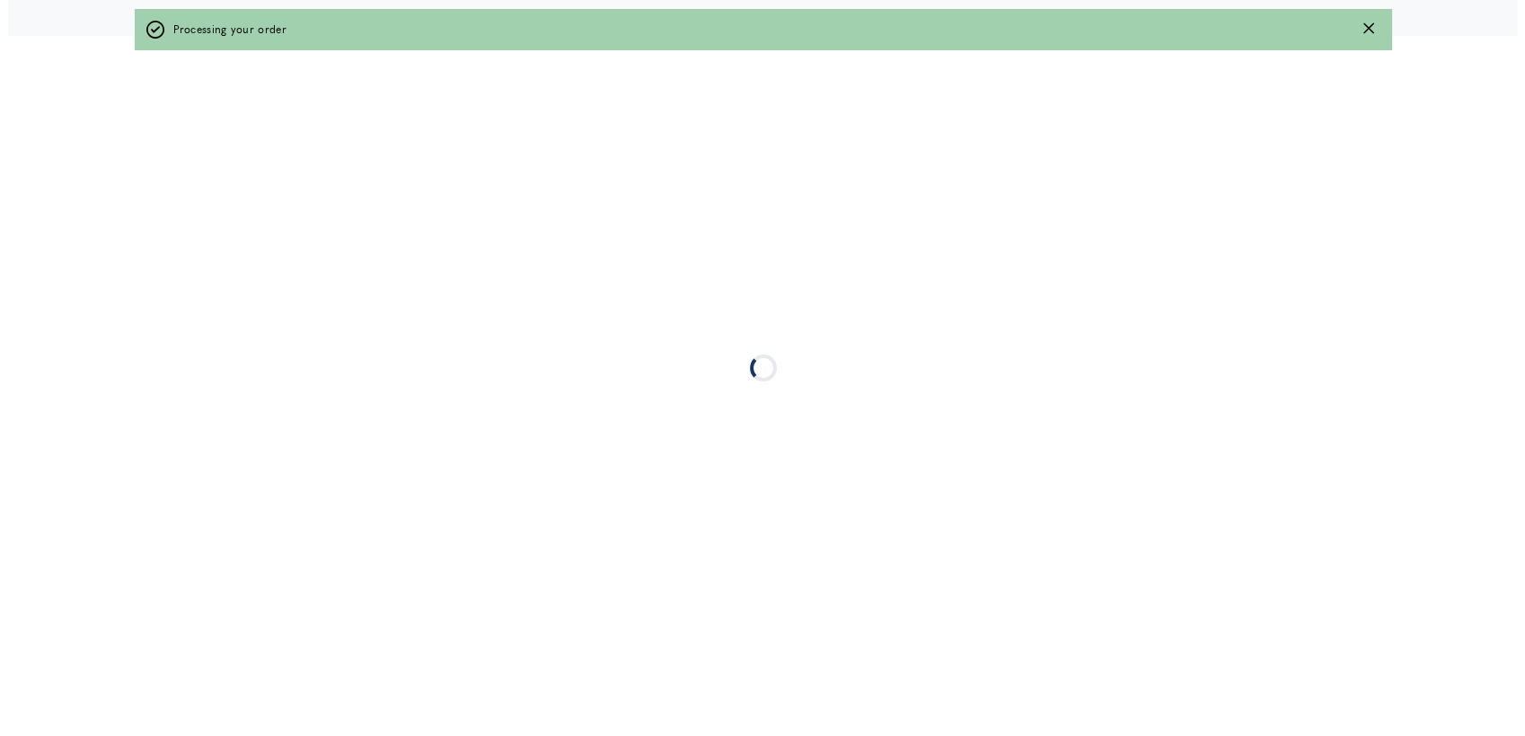
scroll to position [0, 0]
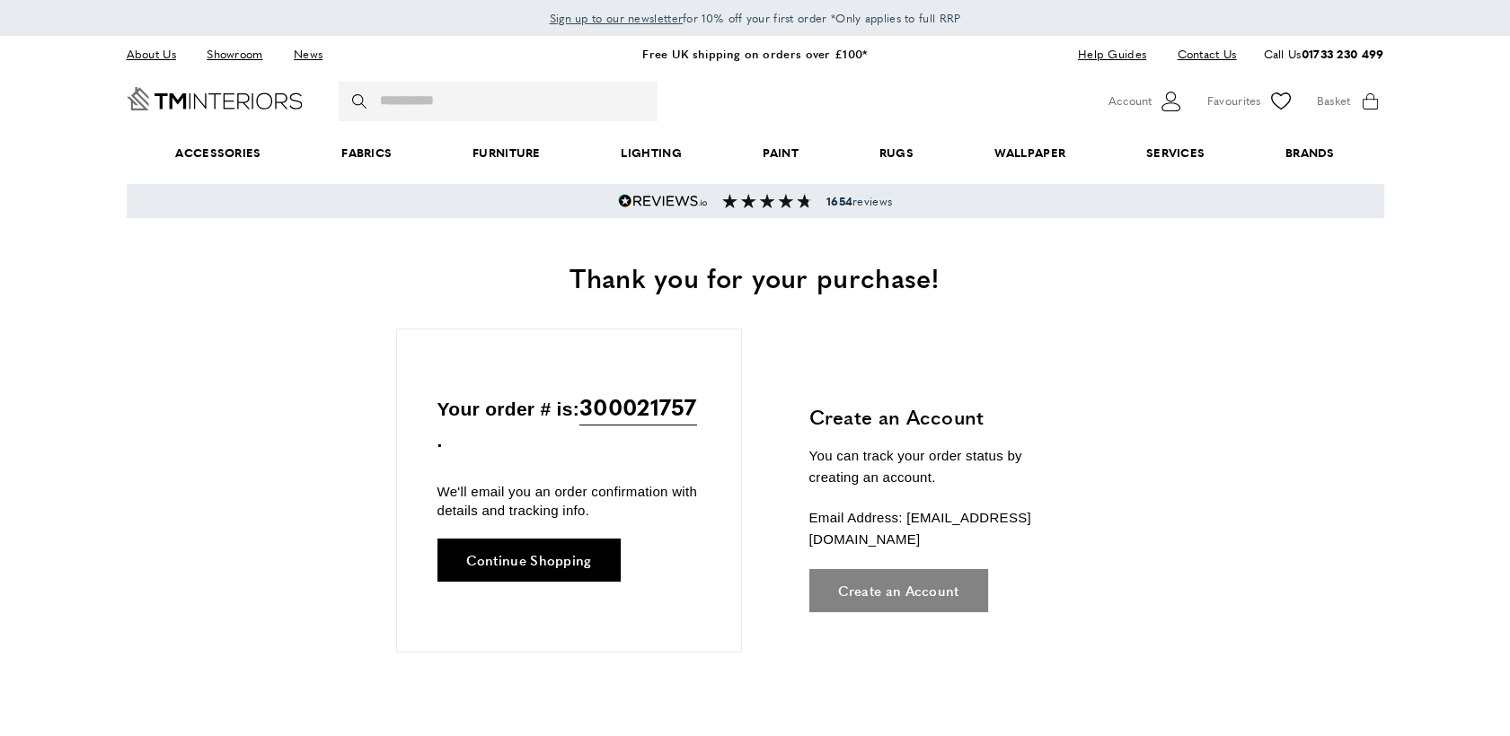
click at [885, 581] on link "Create an Account" at bounding box center [898, 590] width 179 height 43
